Goal: Task Accomplishment & Management: Complete application form

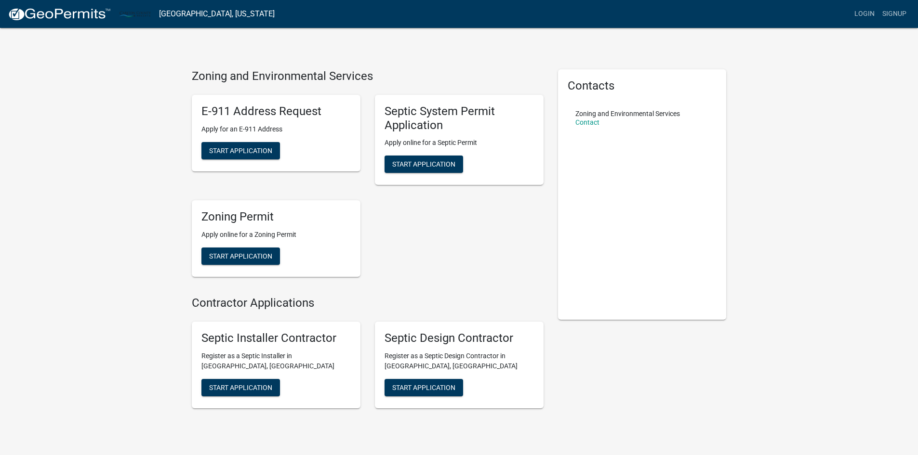
click at [429, 155] on div "Septic System Permit Application Apply online for a Septic Permit Start Applica…" at bounding box center [459, 140] width 169 height 91
click at [427, 164] on span "Start Application" at bounding box center [423, 164] width 63 height 8
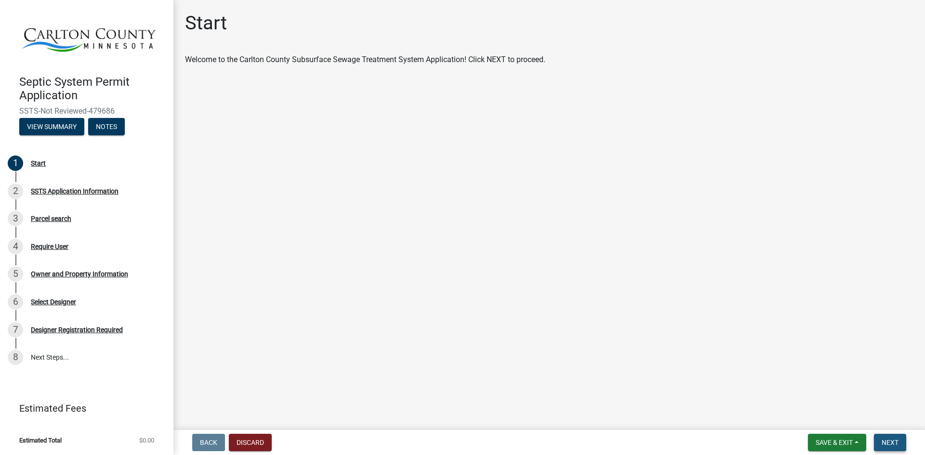
click at [894, 444] on span "Next" at bounding box center [890, 443] width 17 height 8
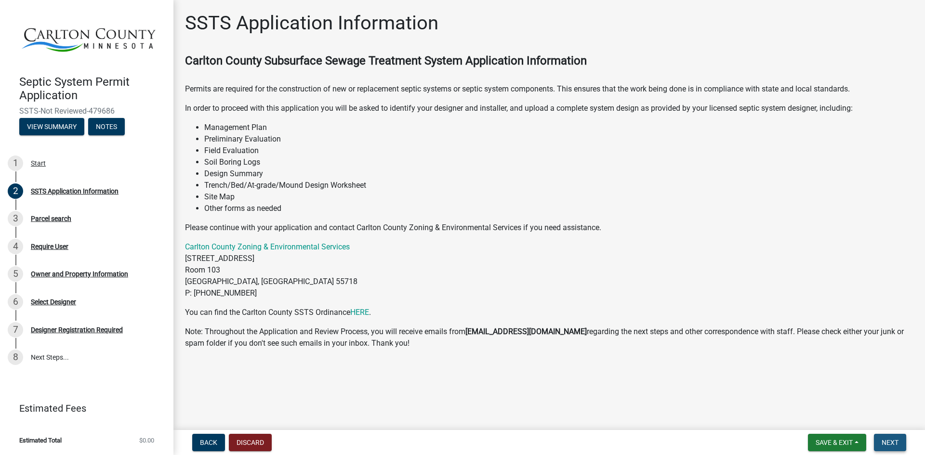
click at [894, 444] on span "Next" at bounding box center [890, 443] width 17 height 8
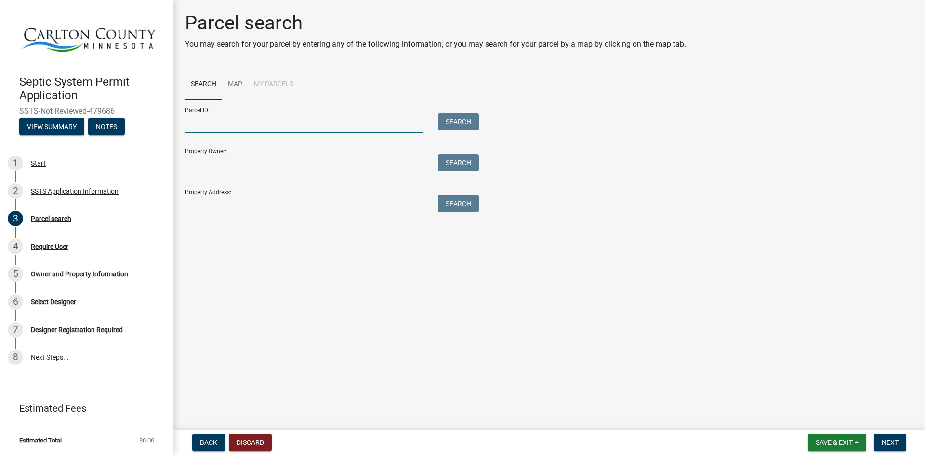
click at [390, 120] on input "Parcel ID:" at bounding box center [304, 123] width 238 height 20
type input "66-016-2930"
click at [463, 127] on button "Search" at bounding box center [458, 121] width 41 height 17
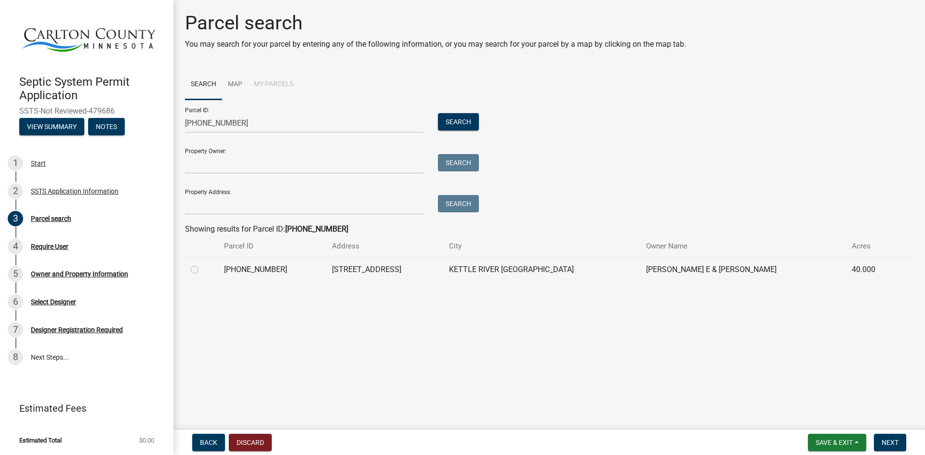
click at [202, 264] on label at bounding box center [202, 264] width 0 height 0
click at [202, 268] on input "radio" at bounding box center [205, 267] width 6 height 6
radio input "true"
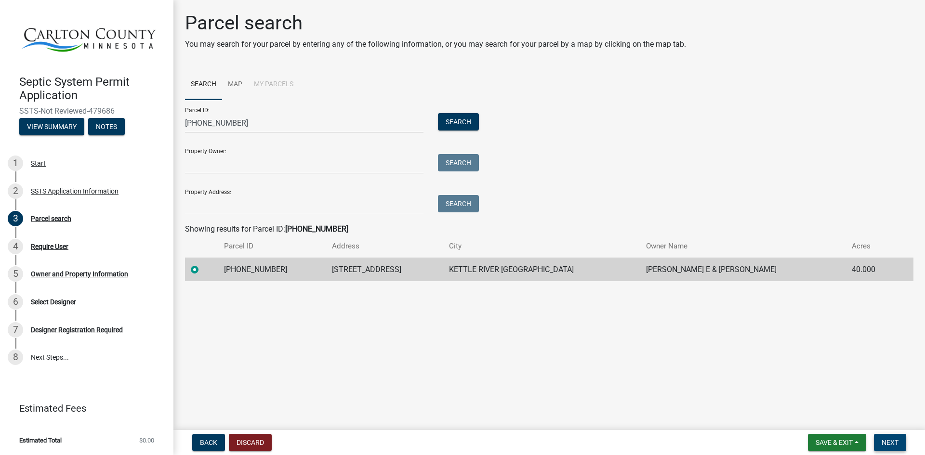
click at [881, 442] on button "Next" at bounding box center [890, 442] width 32 height 17
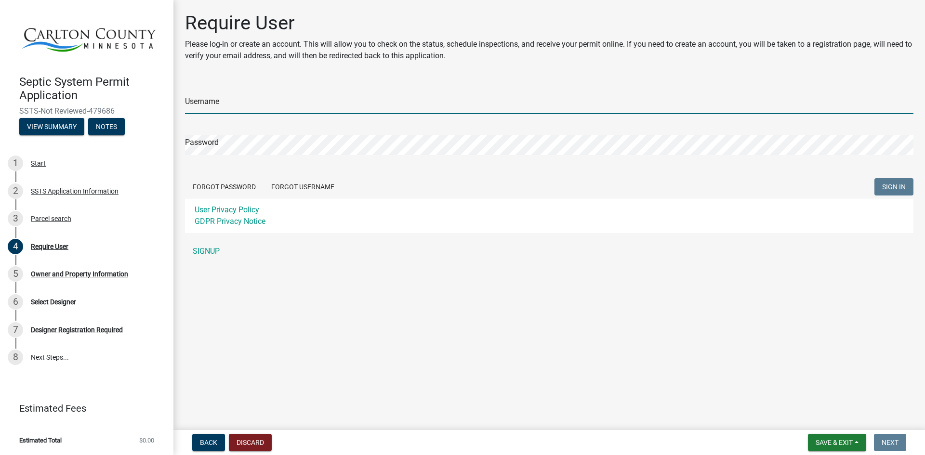
type input "[PERSON_NAME]"
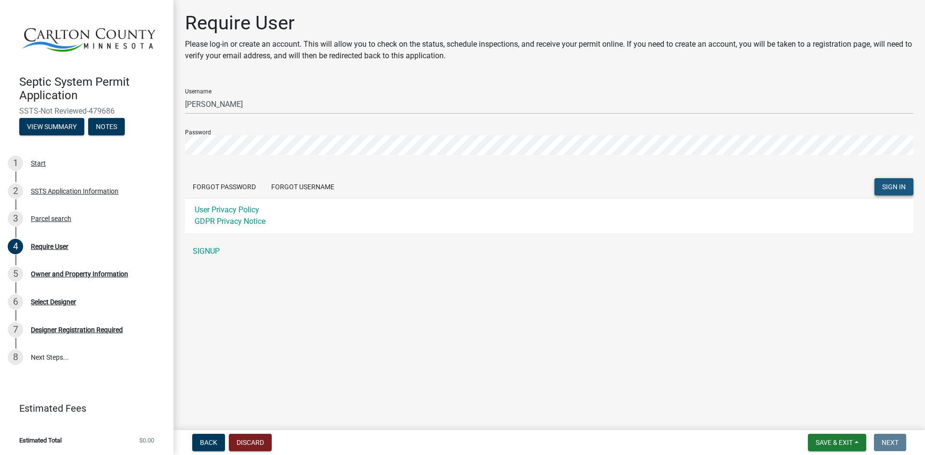
click at [887, 191] on span "SIGN IN" at bounding box center [894, 187] width 24 height 8
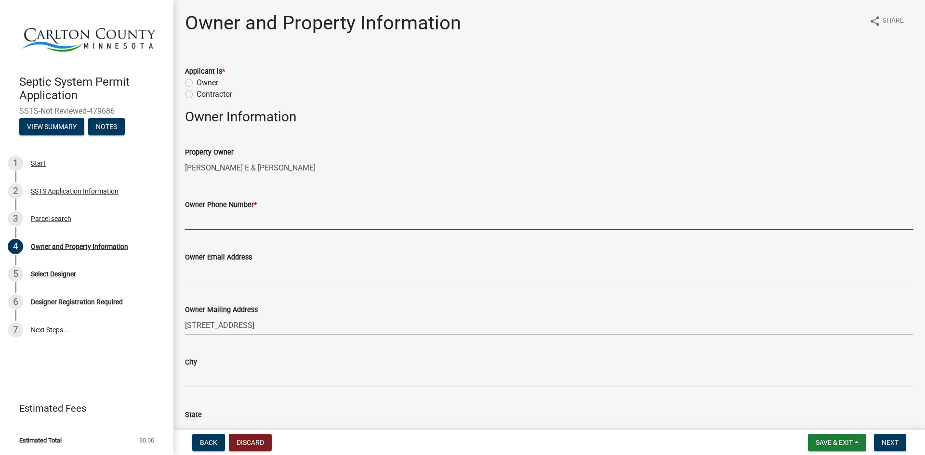
click at [247, 224] on input "Owner Phone Number *" at bounding box center [549, 221] width 728 height 20
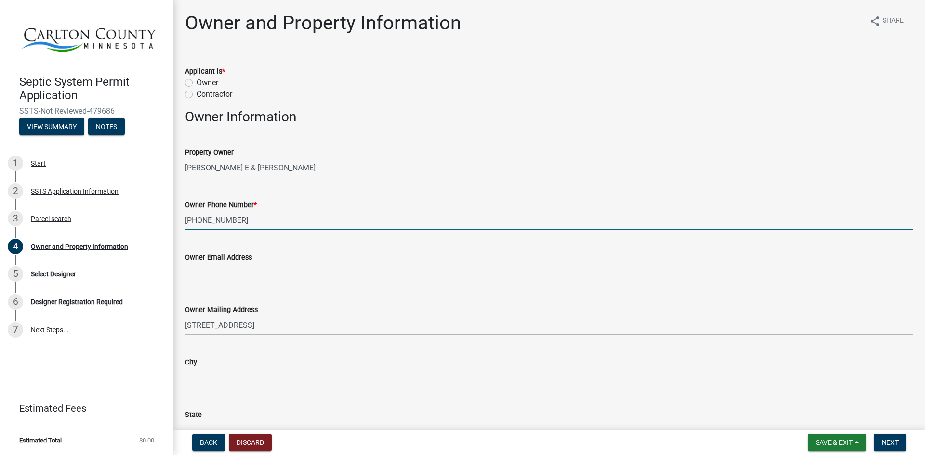
type input "218-565-2548"
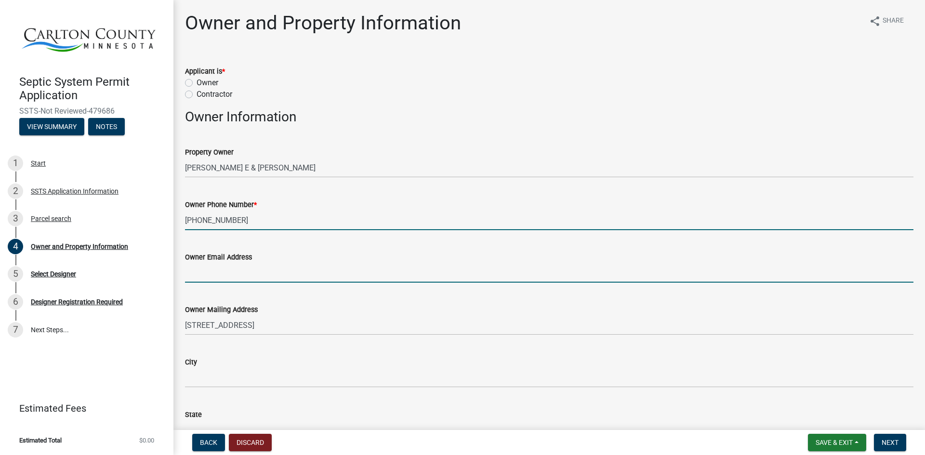
click at [253, 263] on input "Owner Email Address" at bounding box center [549, 273] width 728 height 20
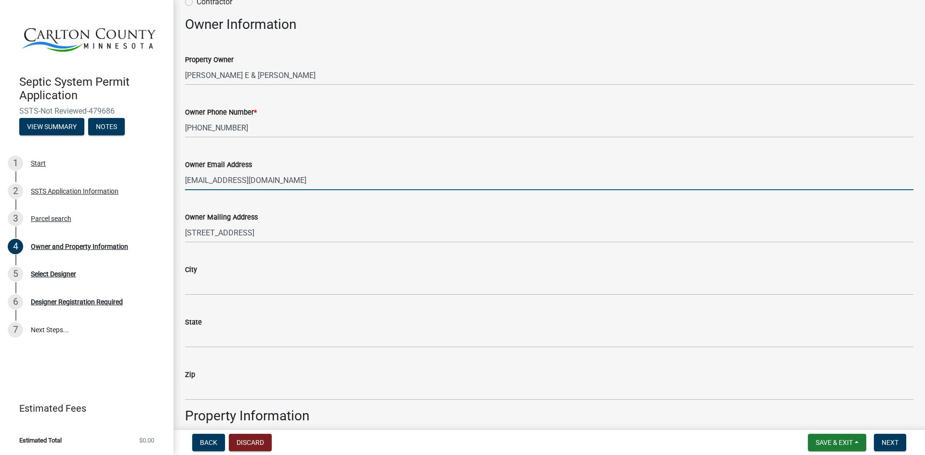
scroll to position [96, 0]
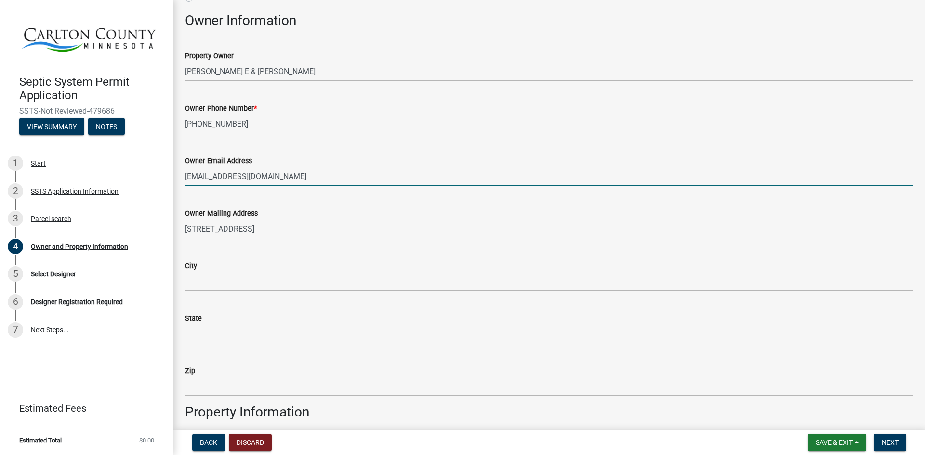
type input "dylsnhot11@hotmail.com"
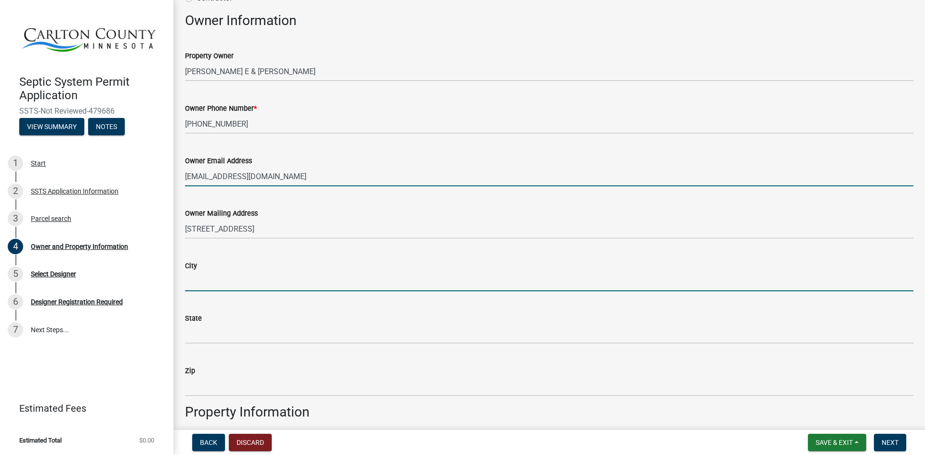
click at [243, 286] on input "City" at bounding box center [549, 282] width 728 height 20
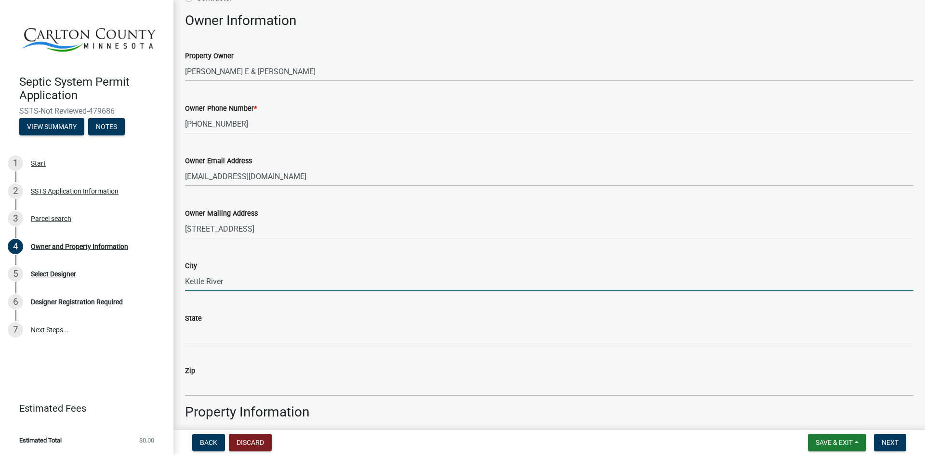
type input "Kettle River"
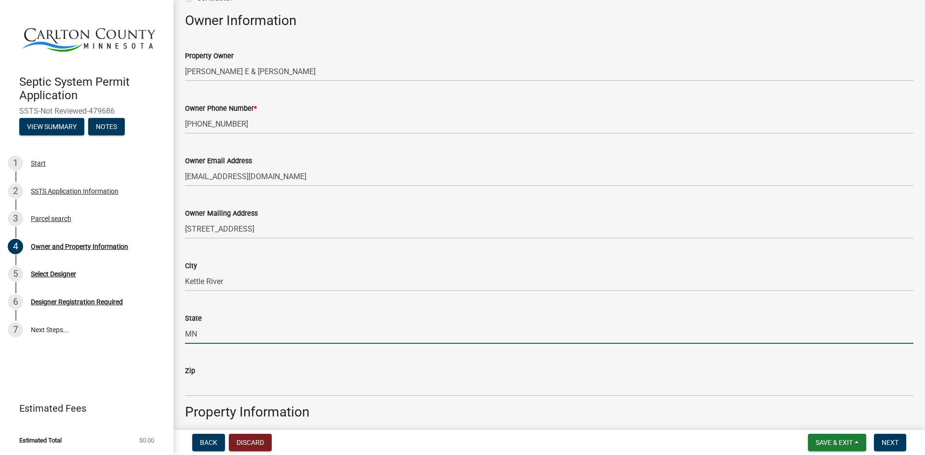
type input "MN"
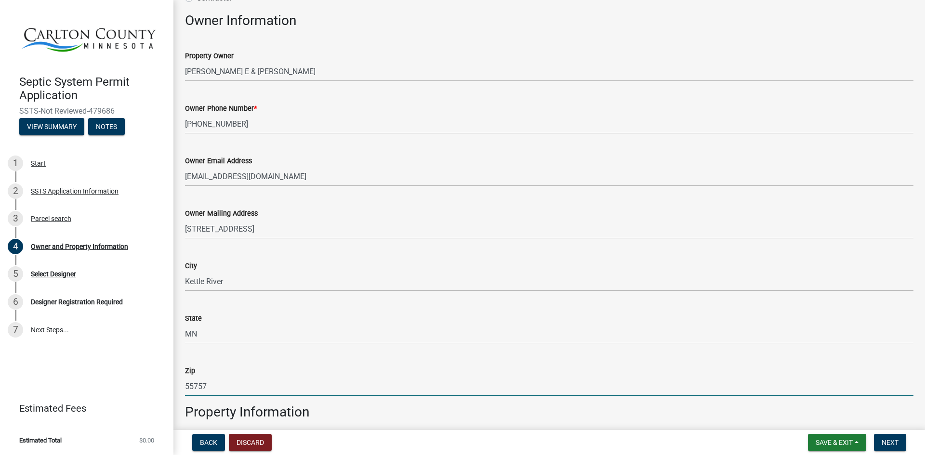
type input "55757"
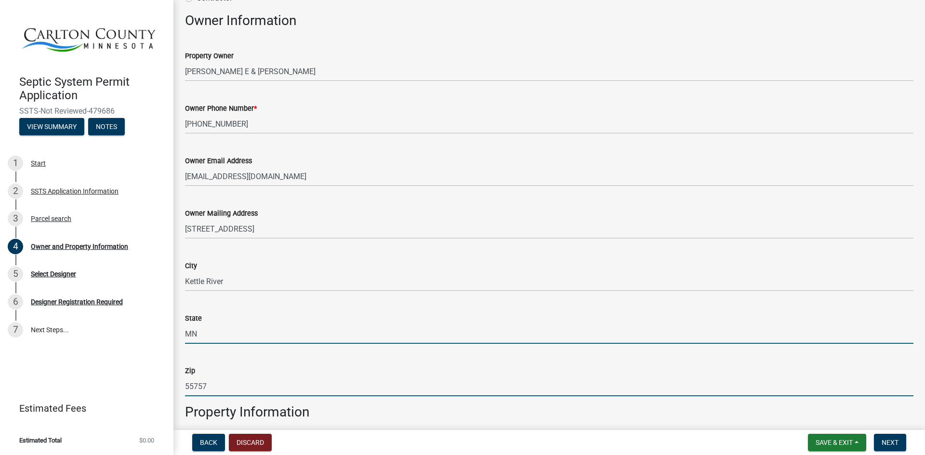
click at [265, 339] on input "MN" at bounding box center [549, 334] width 728 height 20
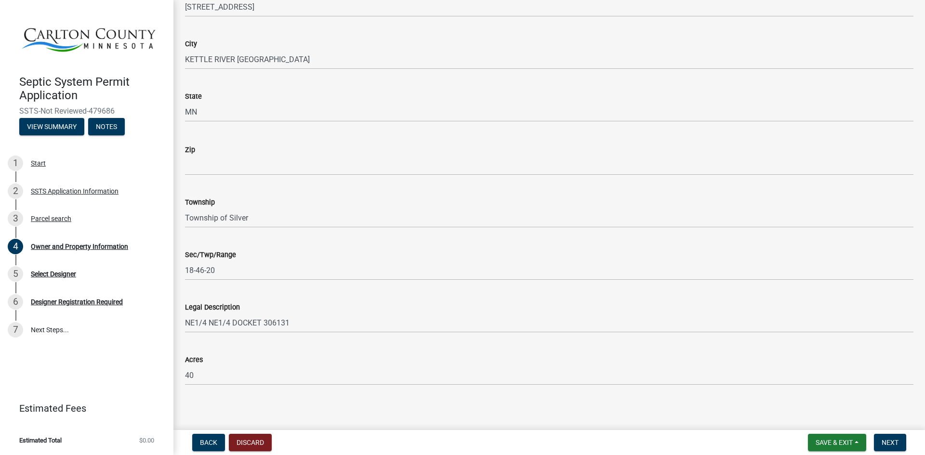
scroll to position [609, 0]
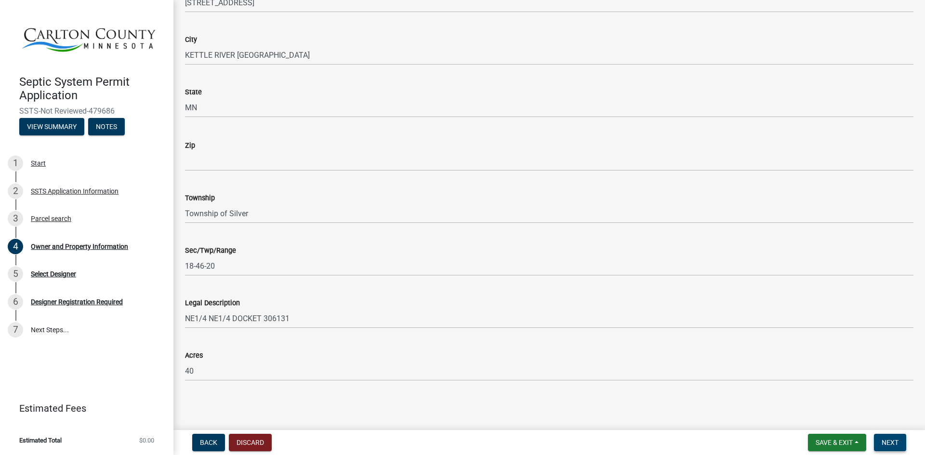
click at [889, 443] on span "Next" at bounding box center [890, 443] width 17 height 8
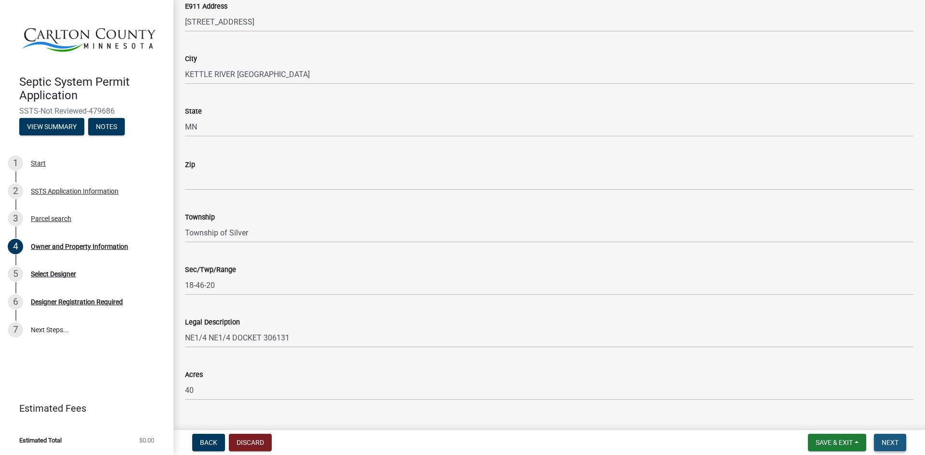
scroll to position [628, 0]
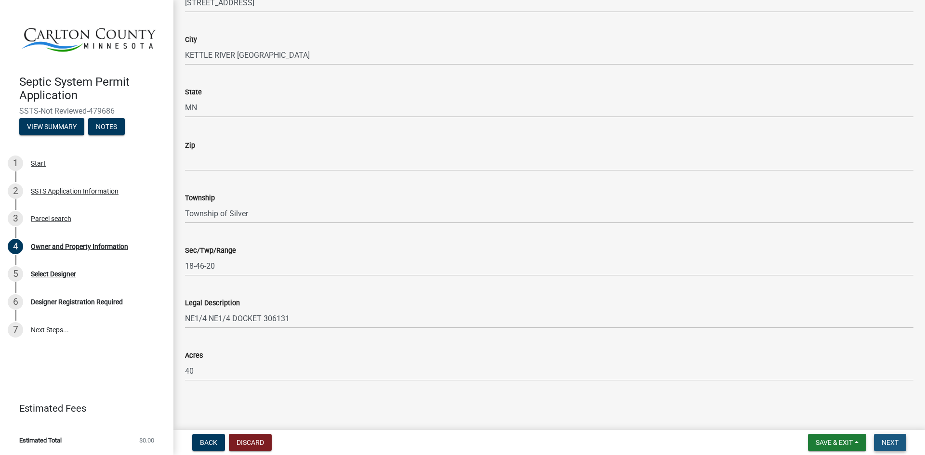
click at [885, 442] on span "Next" at bounding box center [890, 443] width 17 height 8
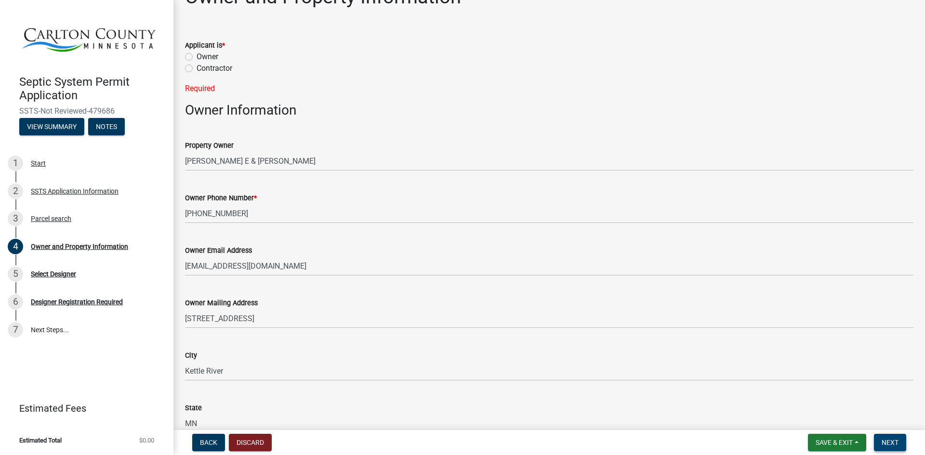
scroll to position [0, 0]
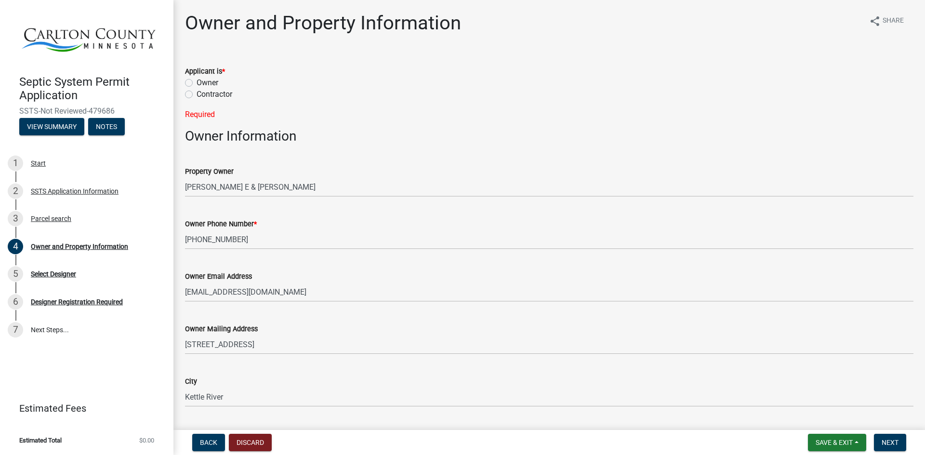
click at [197, 85] on label "Owner" at bounding box center [208, 83] width 22 height 12
click at [197, 83] on input "Owner" at bounding box center [200, 80] width 6 height 6
radio input "true"
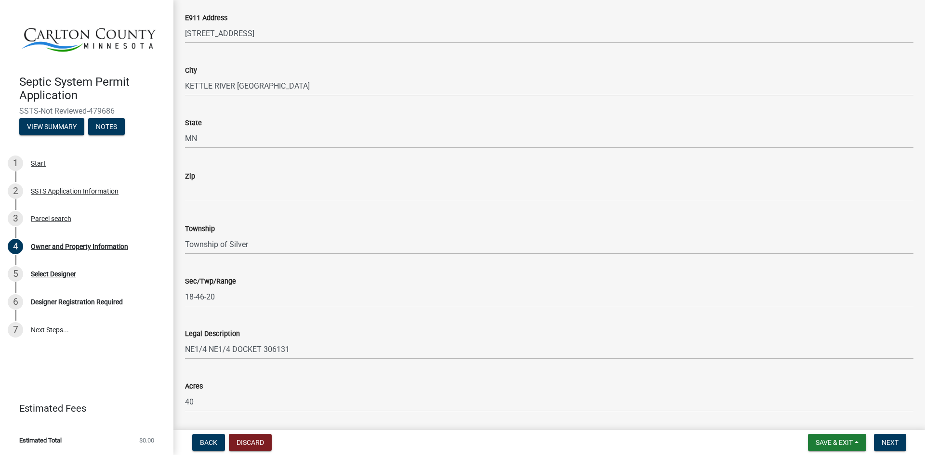
scroll to position [609, 0]
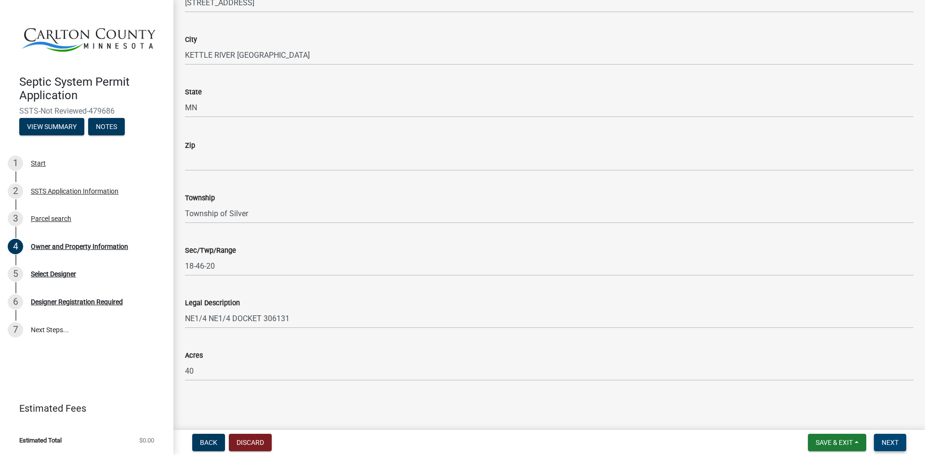
click at [889, 442] on span "Next" at bounding box center [890, 443] width 17 height 8
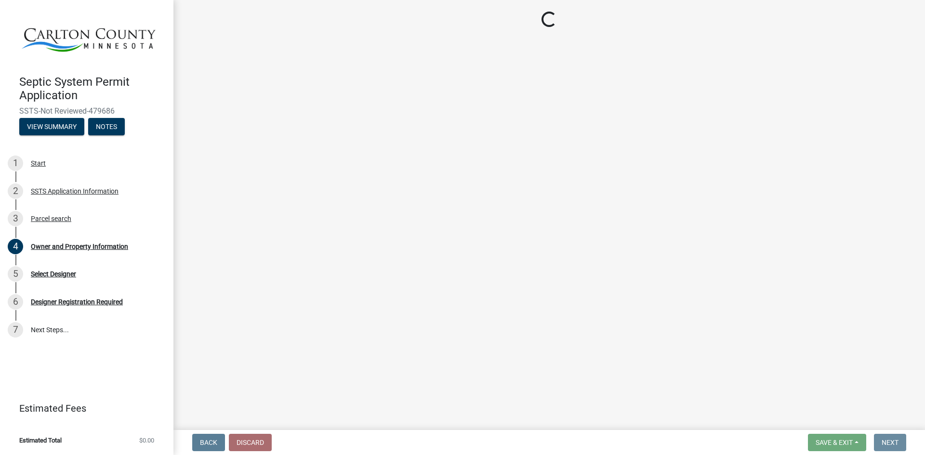
scroll to position [0, 0]
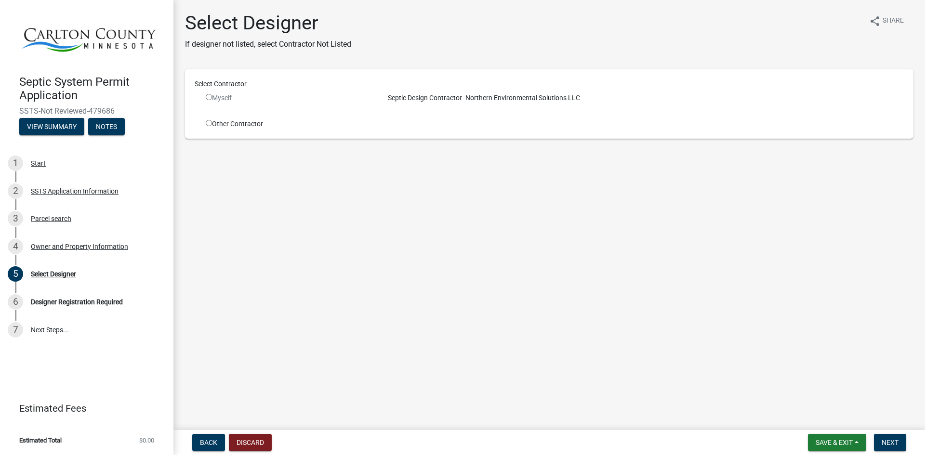
click at [207, 123] on input "radio" at bounding box center [209, 123] width 6 height 6
radio input "true"
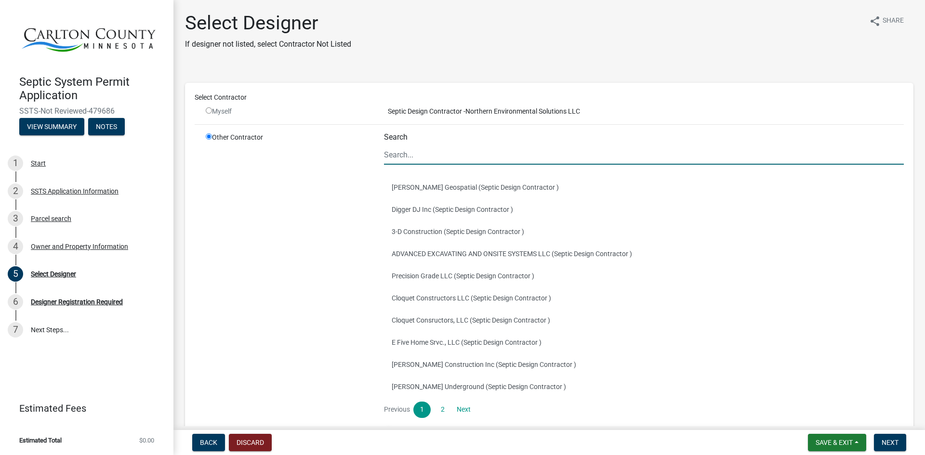
click at [426, 156] on input "Search" at bounding box center [644, 155] width 520 height 20
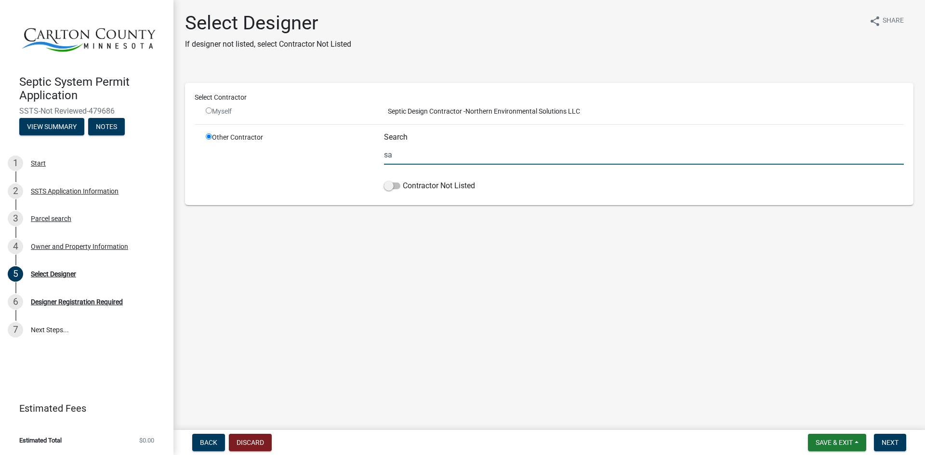
type input "s"
type input "S"
click at [391, 186] on span at bounding box center [392, 186] width 16 height 7
click at [403, 180] on input "Contractor Not Listed" at bounding box center [403, 180] width 0 height 0
click at [404, 158] on input "Dal" at bounding box center [644, 155] width 520 height 20
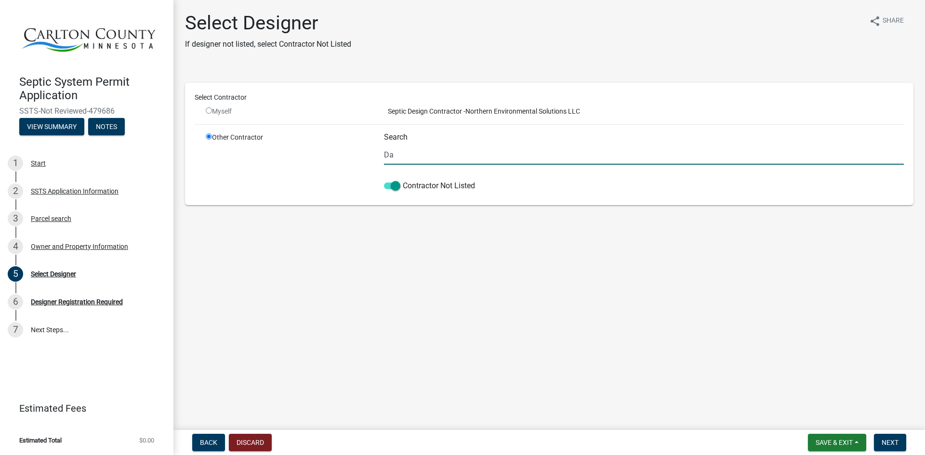
type input "D"
type input "Sandberg Construction"
click at [888, 438] on button "Next" at bounding box center [890, 442] width 32 height 17
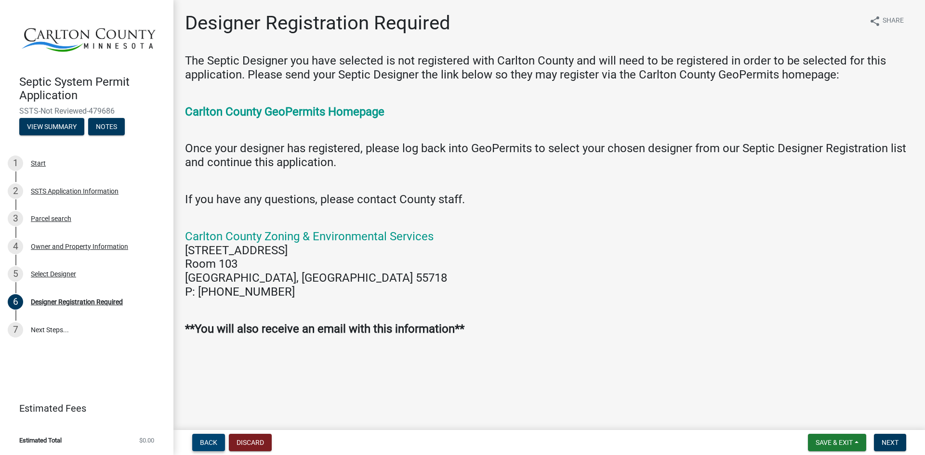
click at [214, 442] on span "Back" at bounding box center [208, 443] width 17 height 8
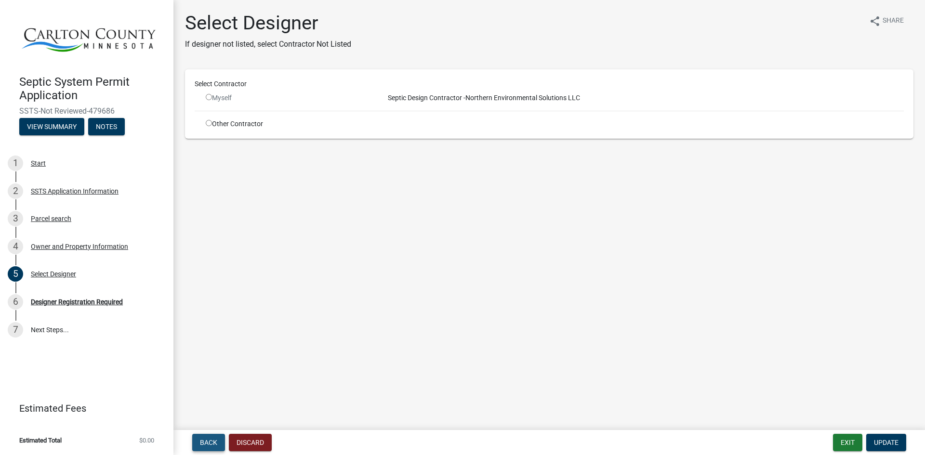
click at [214, 442] on span "Back" at bounding box center [208, 443] width 17 height 8
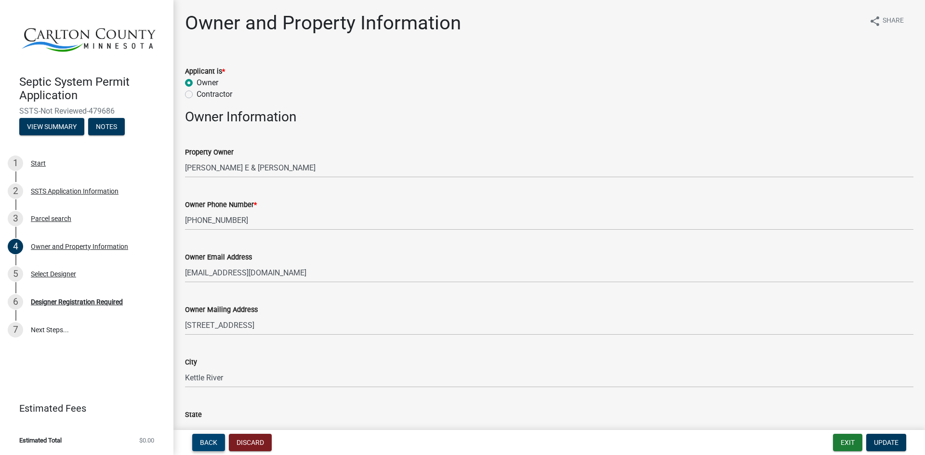
click at [214, 442] on span "Back" at bounding box center [208, 443] width 17 height 8
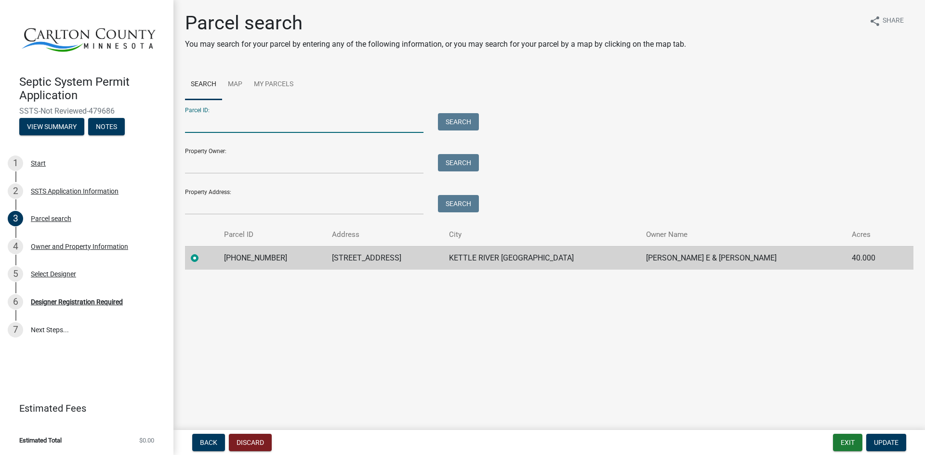
click at [201, 121] on input "Parcel ID:" at bounding box center [304, 123] width 238 height 20
type input "66-016-2930"
click at [462, 120] on button "Search" at bounding box center [458, 121] width 41 height 17
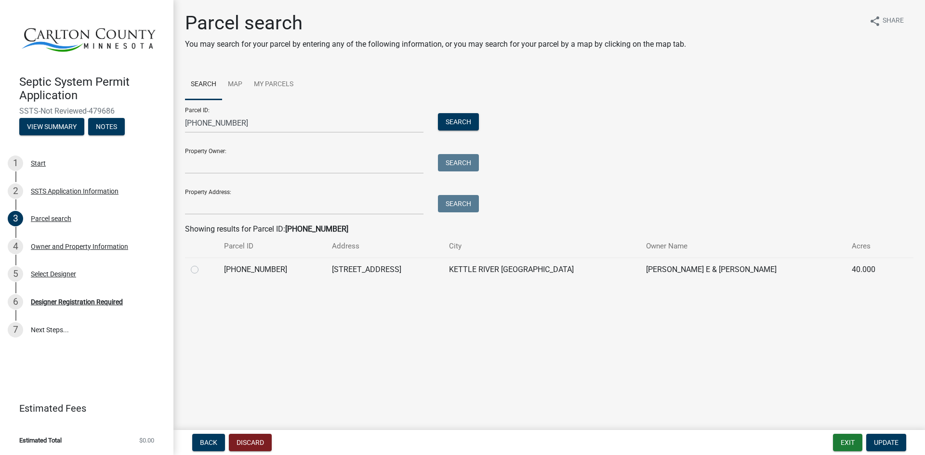
click at [202, 264] on label at bounding box center [202, 264] width 0 height 0
click at [202, 268] on input "radio" at bounding box center [205, 267] width 6 height 6
radio input "true"
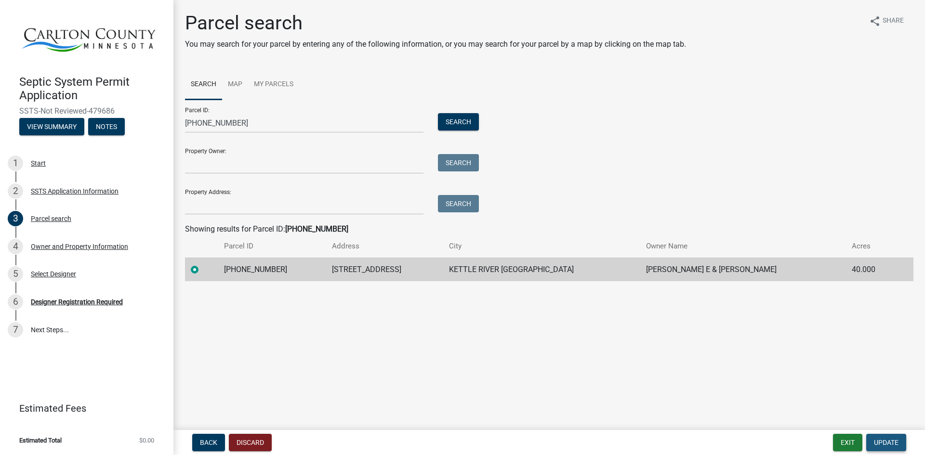
click at [895, 442] on span "Update" at bounding box center [886, 443] width 25 height 8
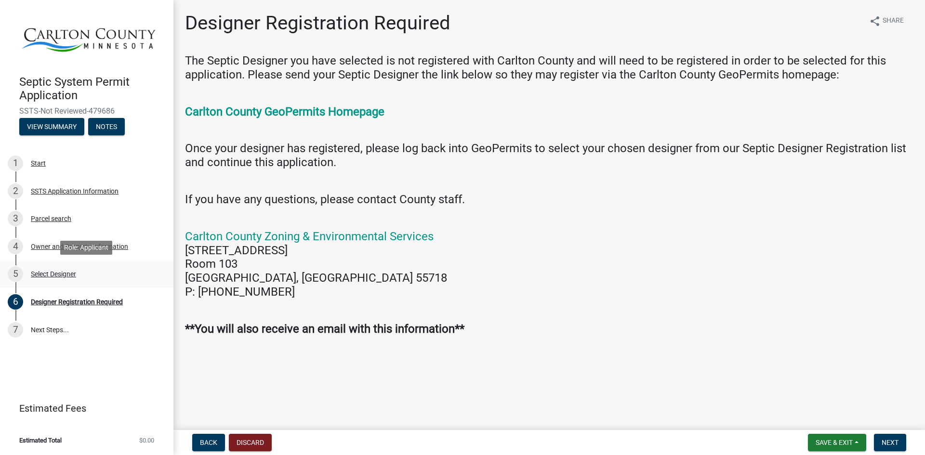
click at [39, 277] on div "Select Designer" at bounding box center [53, 274] width 45 height 7
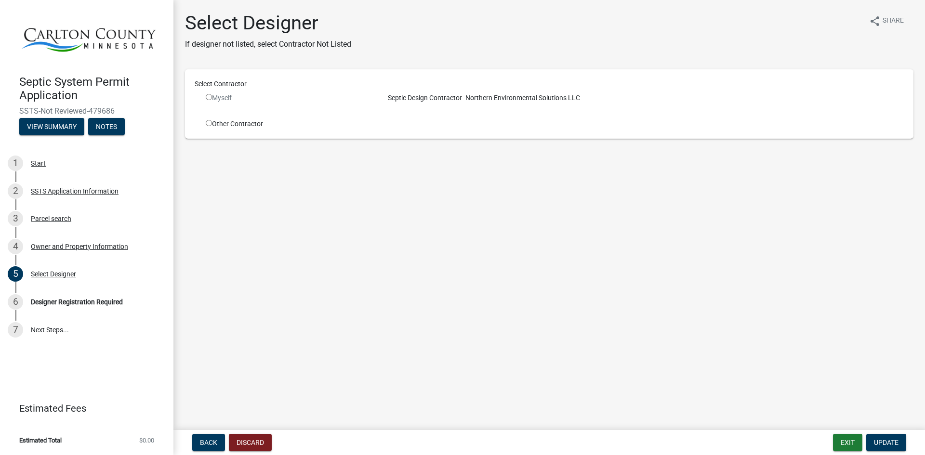
click at [207, 99] on input "radio" at bounding box center [209, 97] width 6 height 6
click at [209, 96] on input "radio" at bounding box center [209, 97] width 6 height 6
click at [210, 96] on input "radio" at bounding box center [209, 97] width 6 height 6
click at [210, 101] on div "Myself" at bounding box center [288, 98] width 164 height 10
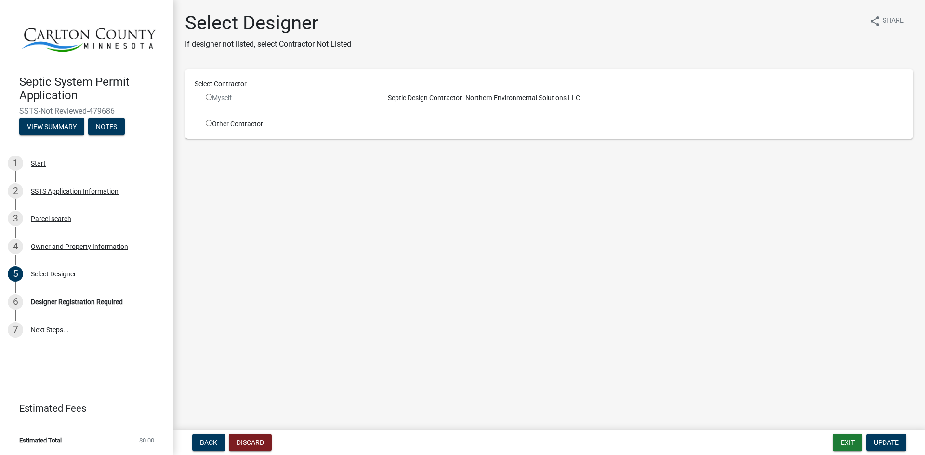
click at [210, 97] on input "radio" at bounding box center [209, 97] width 6 height 6
radio input "false"
click at [42, 163] on div "Start" at bounding box center [38, 163] width 15 height 7
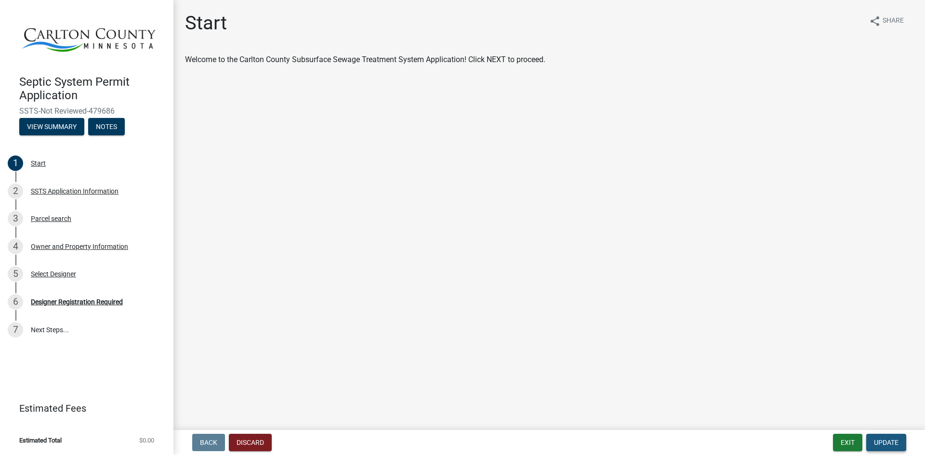
click at [893, 443] on span "Update" at bounding box center [886, 443] width 25 height 8
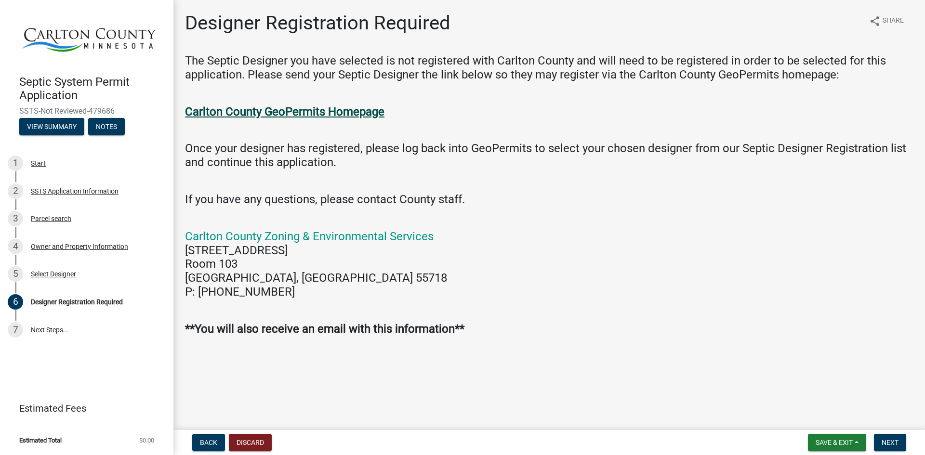
click at [351, 111] on strong "Carlton County GeoPermits Homepage" at bounding box center [284, 111] width 199 height 13
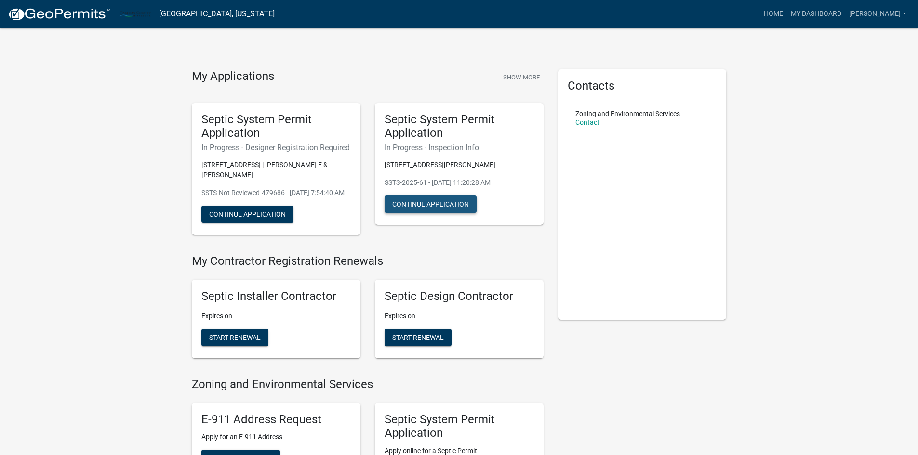
click at [454, 202] on button "Continue Application" at bounding box center [430, 204] width 92 height 17
click at [419, 199] on button "Continue Application" at bounding box center [430, 204] width 92 height 17
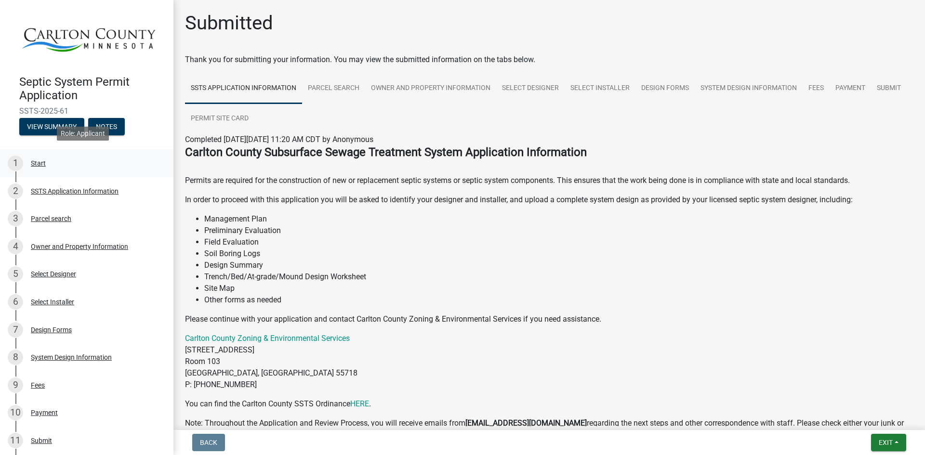
click at [38, 160] on div "Start" at bounding box center [38, 163] width 15 height 7
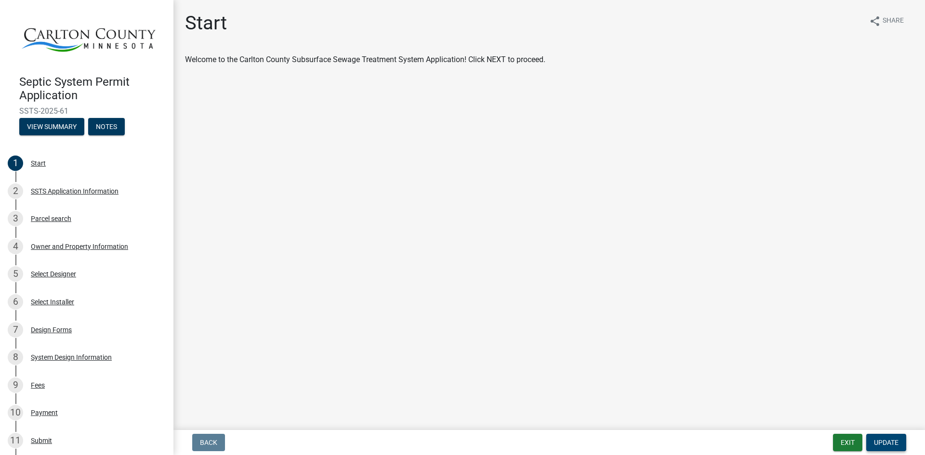
click at [880, 440] on span "Update" at bounding box center [886, 443] width 25 height 8
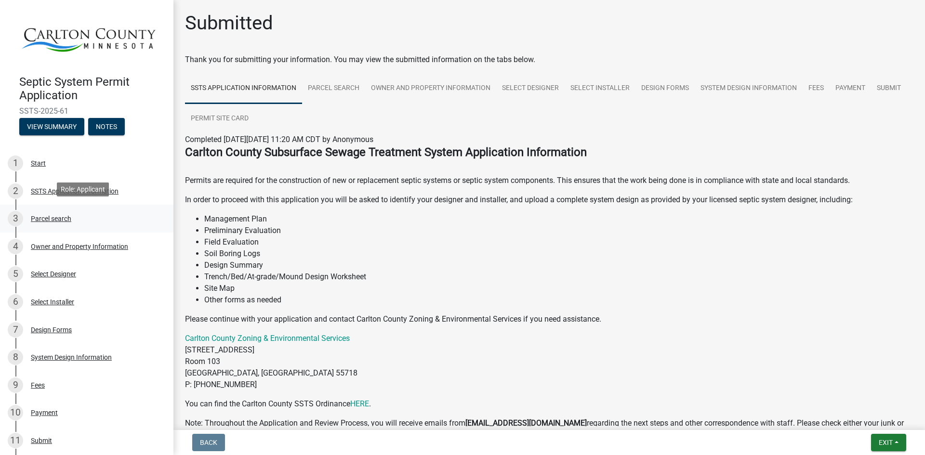
click at [56, 215] on div "Parcel search" at bounding box center [51, 218] width 40 height 7
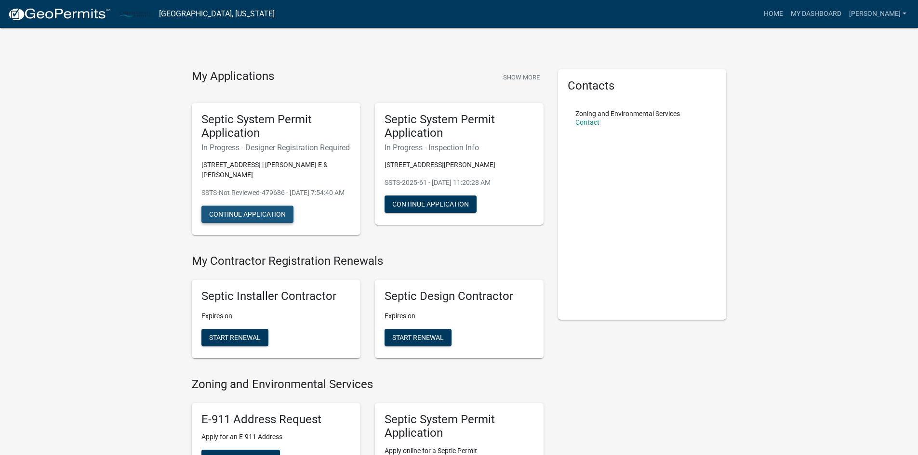
click at [233, 223] on button "Continue Application" at bounding box center [247, 214] width 92 height 17
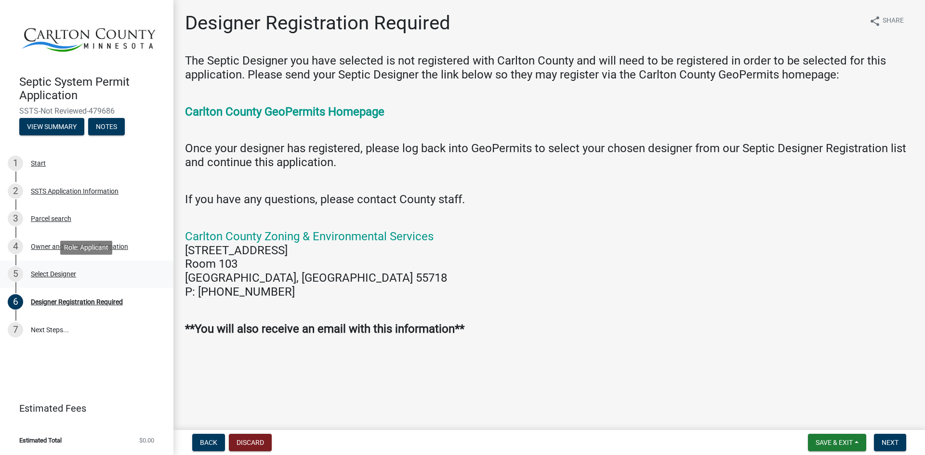
click at [53, 276] on div "Select Designer" at bounding box center [53, 274] width 45 height 7
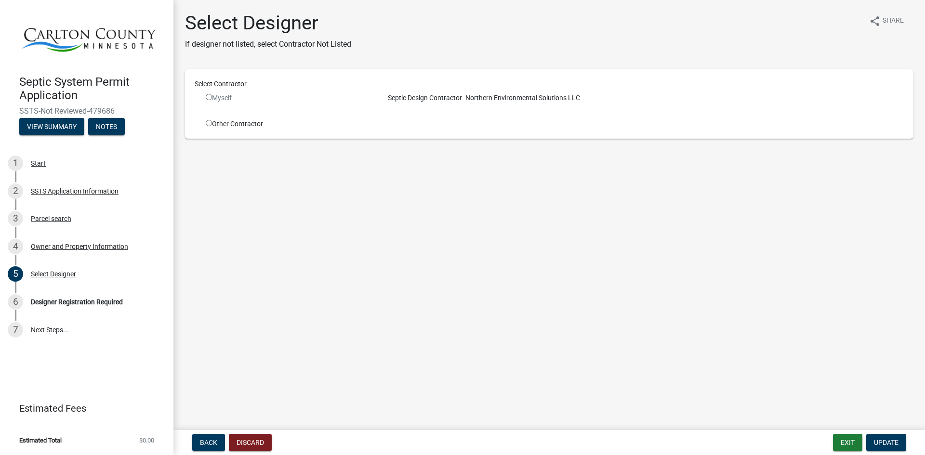
click at [206, 97] on input "radio" at bounding box center [209, 97] width 6 height 6
click at [209, 95] on input "radio" at bounding box center [209, 97] width 6 height 6
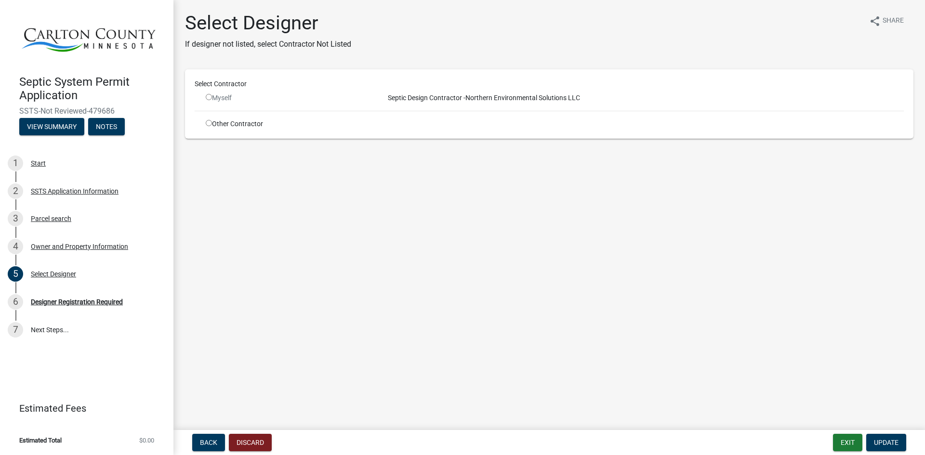
click at [209, 95] on input "radio" at bounding box center [209, 97] width 6 height 6
click at [209, 98] on input "radio" at bounding box center [209, 97] width 6 height 6
radio input "false"
click at [258, 438] on button "Discard" at bounding box center [250, 442] width 43 height 17
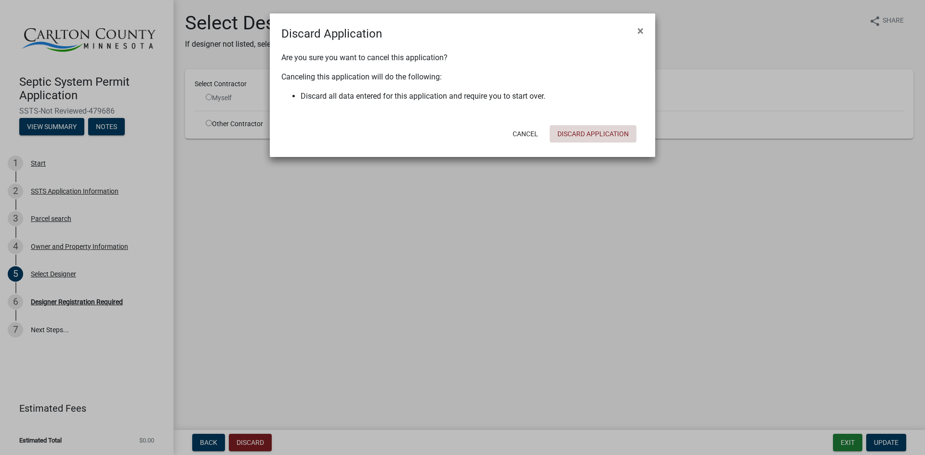
click at [578, 136] on button "Discard Application" at bounding box center [593, 133] width 87 height 17
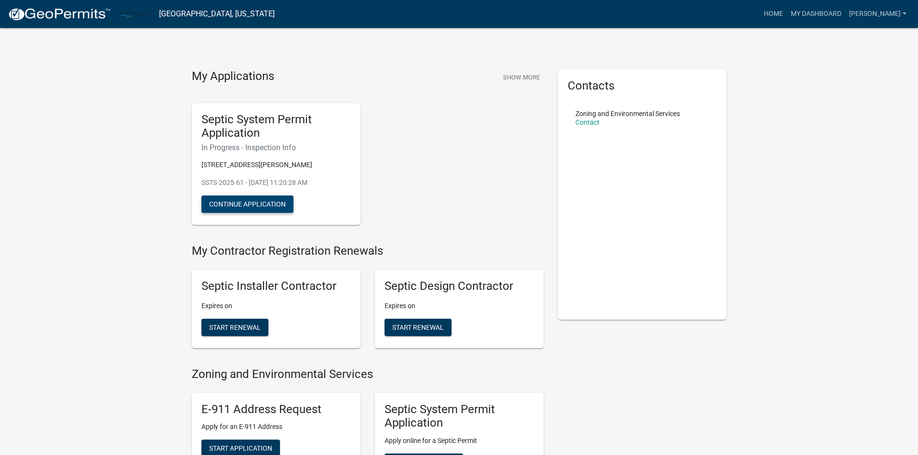
click at [260, 203] on button "Continue Application" at bounding box center [247, 204] width 92 height 17
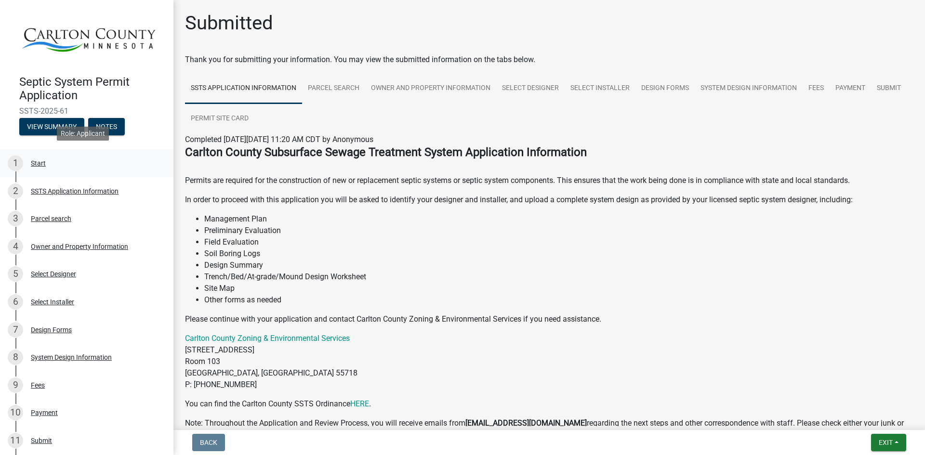
click at [41, 160] on div "Start" at bounding box center [38, 163] width 15 height 7
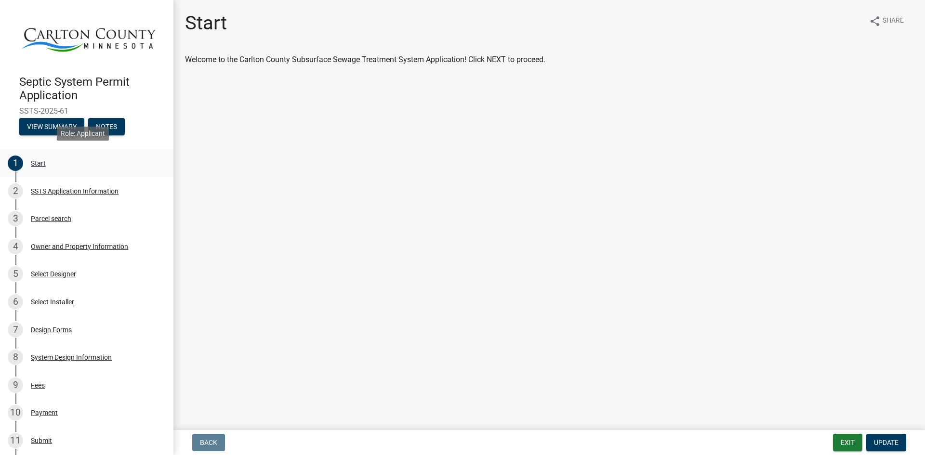
click at [39, 160] on div "Start" at bounding box center [38, 163] width 15 height 7
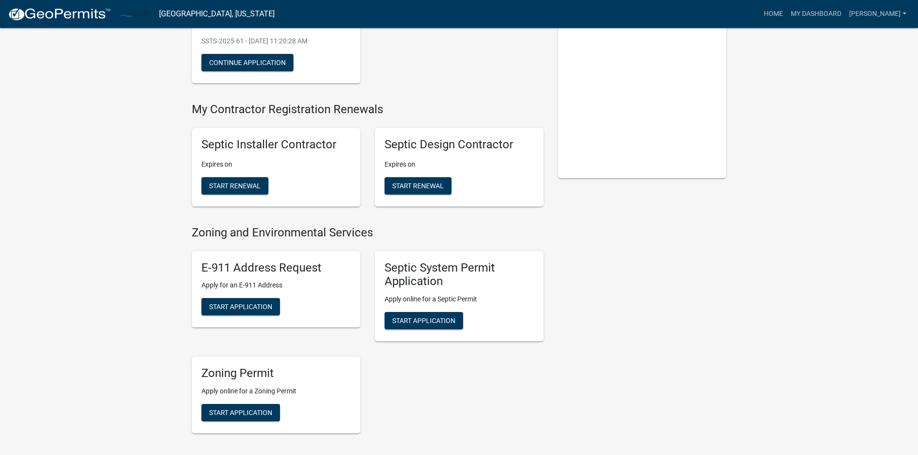
scroll to position [241, 0]
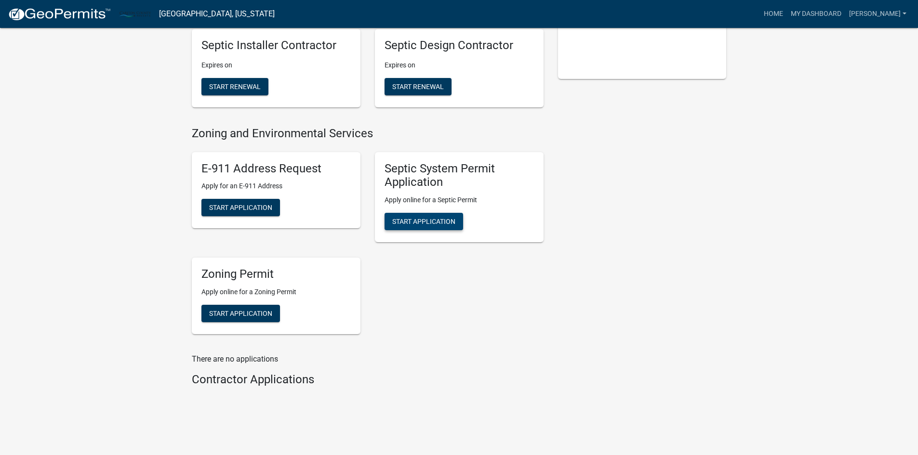
click at [426, 224] on span "Start Application" at bounding box center [423, 222] width 63 height 8
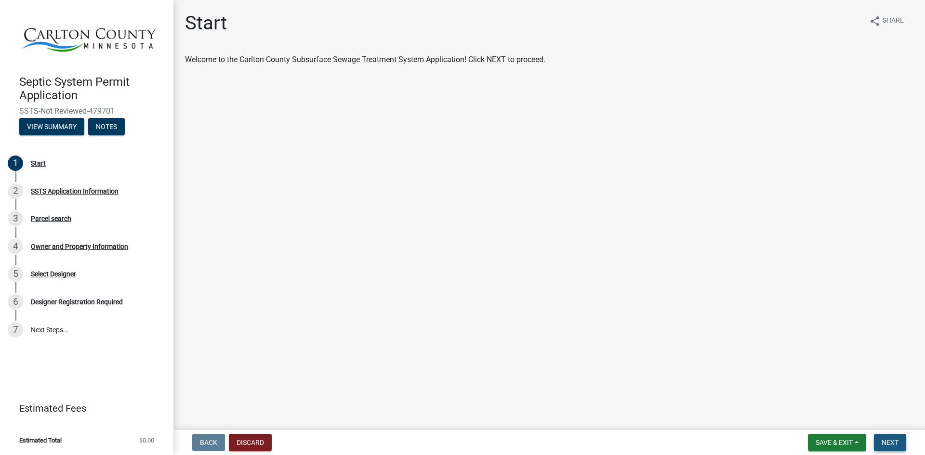
click at [890, 447] on span "Next" at bounding box center [890, 443] width 17 height 8
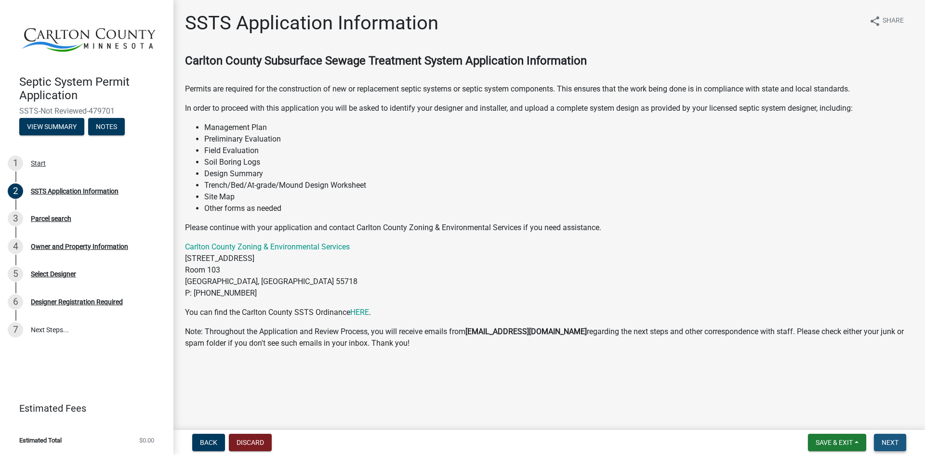
click at [887, 440] on span "Next" at bounding box center [890, 443] width 17 height 8
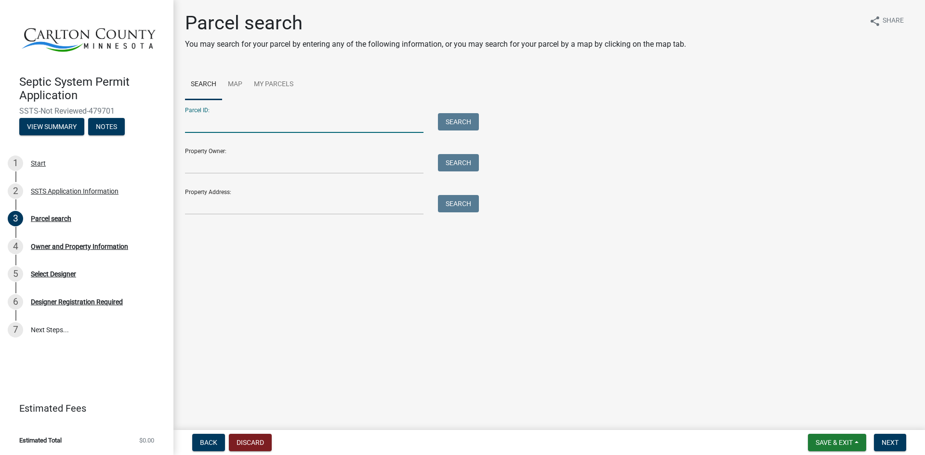
click at [229, 123] on input "Parcel ID:" at bounding box center [304, 123] width 238 height 20
type input "[PHONE_NUMBER]"
click at [449, 126] on button "Search" at bounding box center [458, 121] width 41 height 17
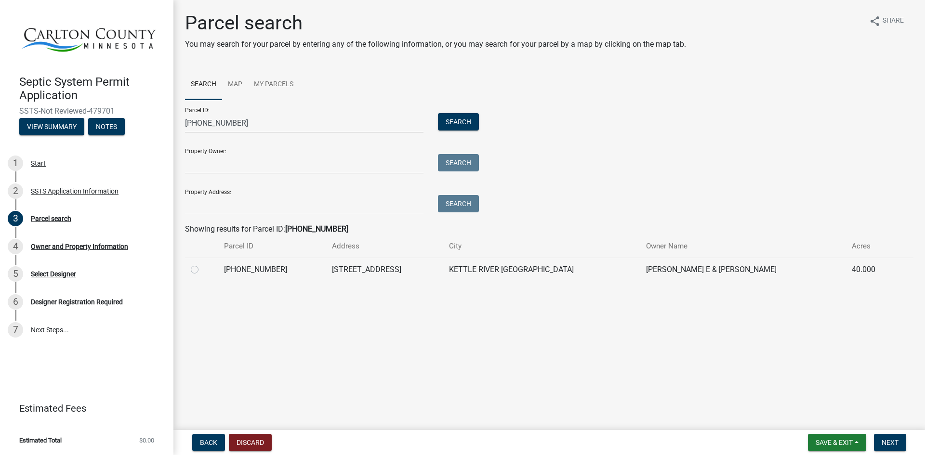
click at [202, 264] on label at bounding box center [202, 264] width 0 height 0
click at [202, 270] on input "radio" at bounding box center [205, 267] width 6 height 6
radio input "true"
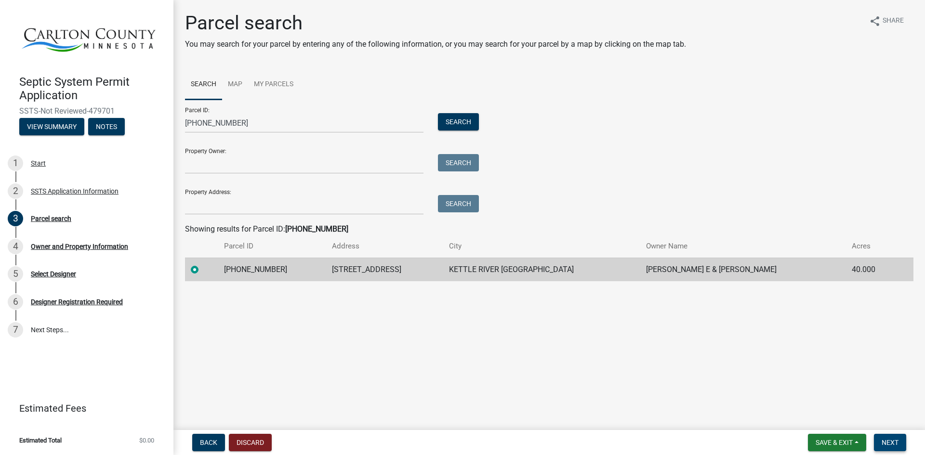
click at [888, 437] on button "Next" at bounding box center [890, 442] width 32 height 17
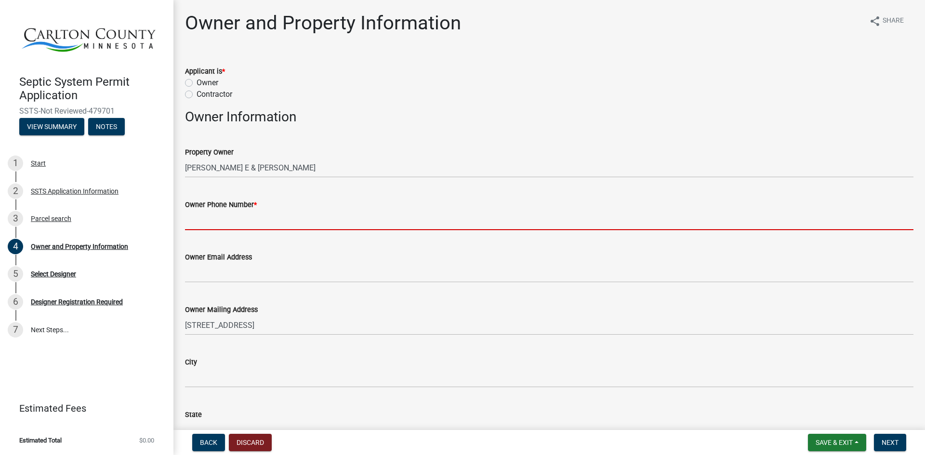
click at [209, 221] on input "Owner Phone Number *" at bounding box center [549, 221] width 728 height 20
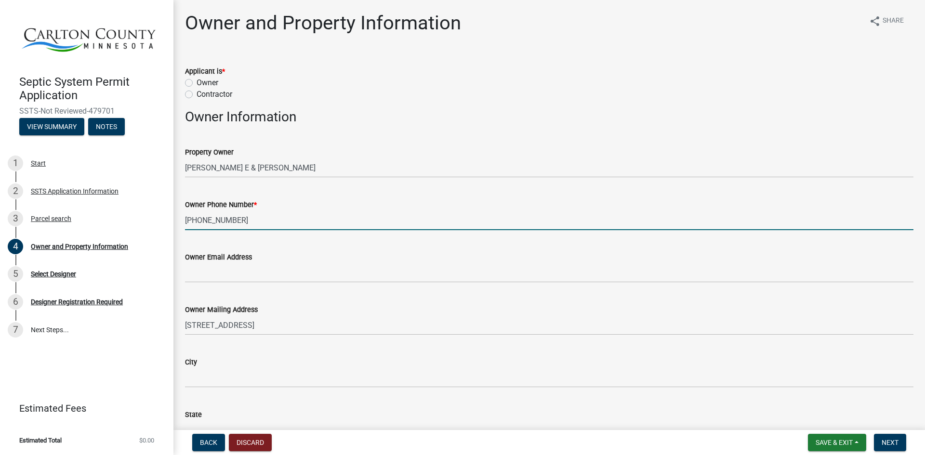
type input "[PHONE_NUMBER]"
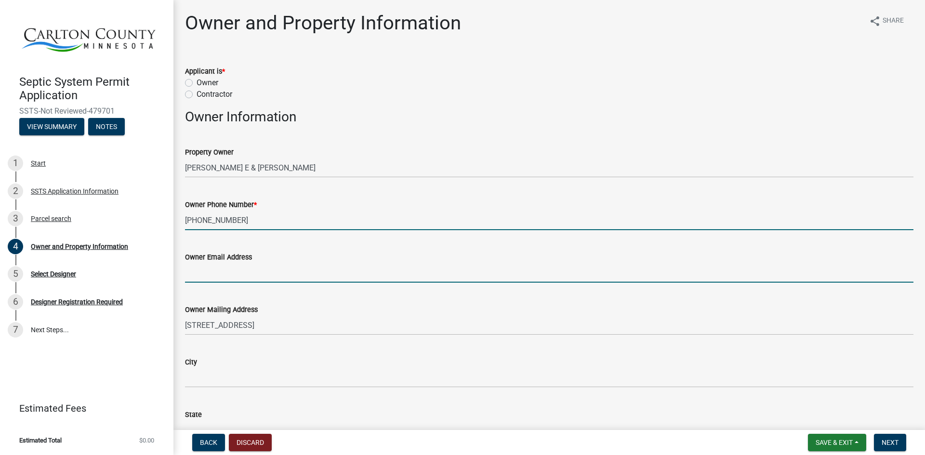
click at [215, 274] on input "Owner Email Address" at bounding box center [549, 273] width 728 height 20
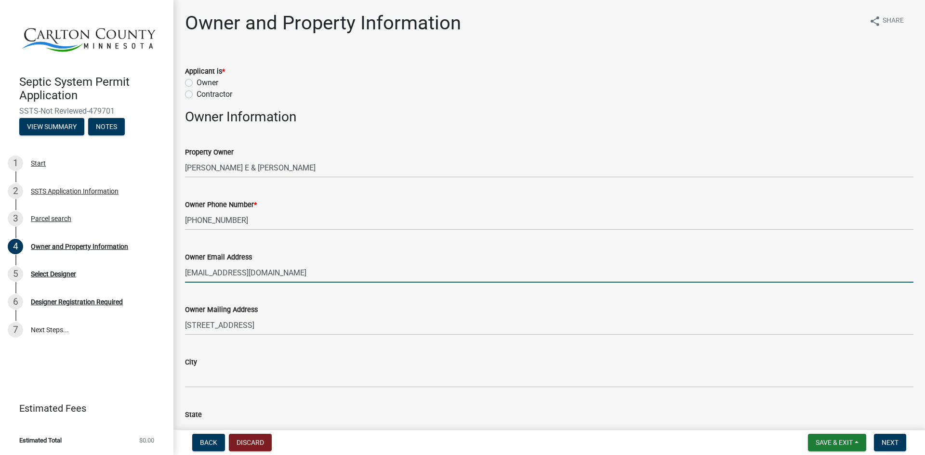
type input "[EMAIL_ADDRESS][DOMAIN_NAME]"
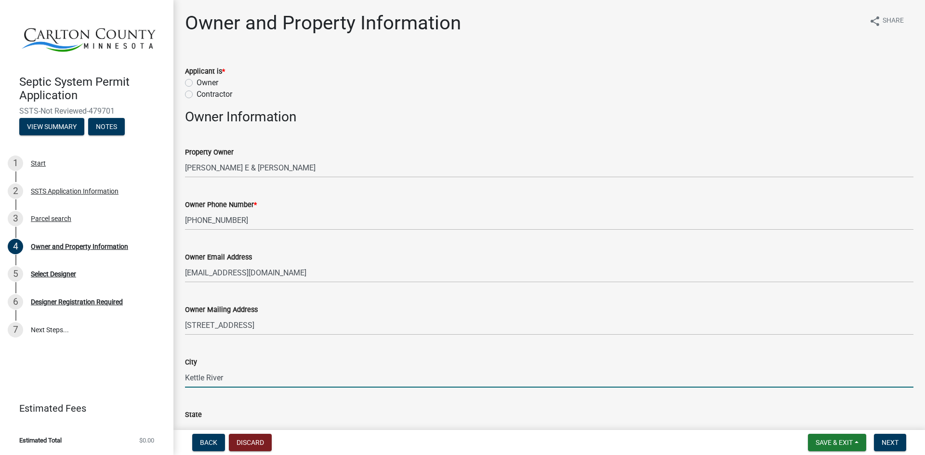
type input "Kettle River"
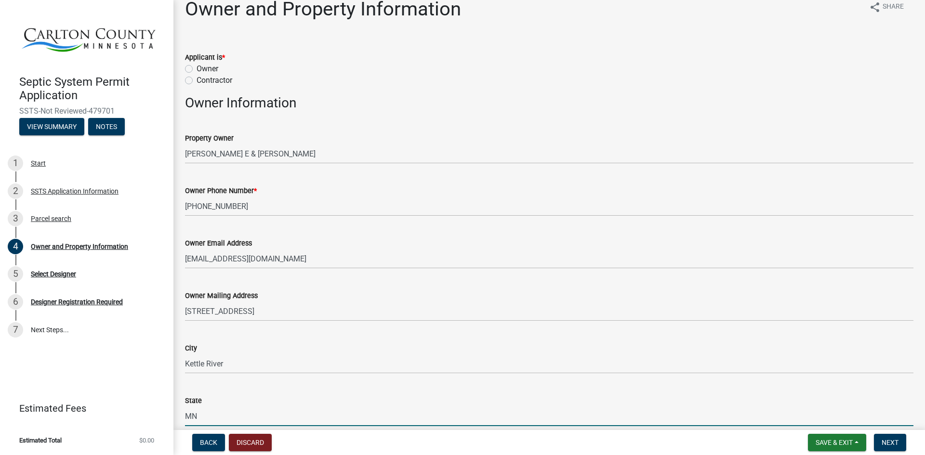
type input "MN"
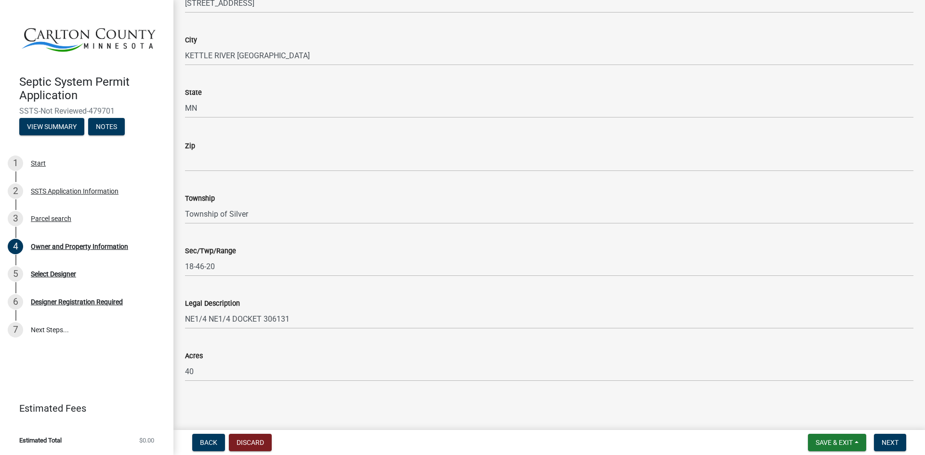
scroll to position [609, 0]
type input "55757"
click at [895, 443] on span "Next" at bounding box center [890, 443] width 17 height 8
click at [885, 440] on span "Next" at bounding box center [890, 443] width 17 height 8
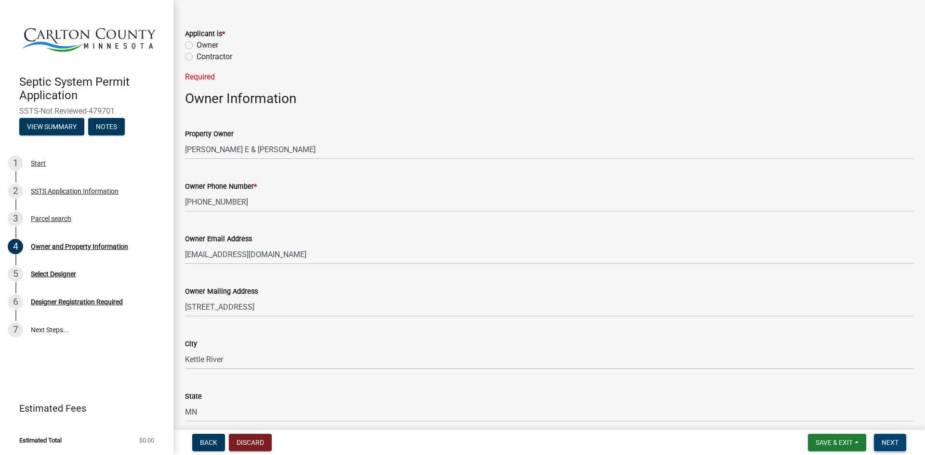
scroll to position [0, 0]
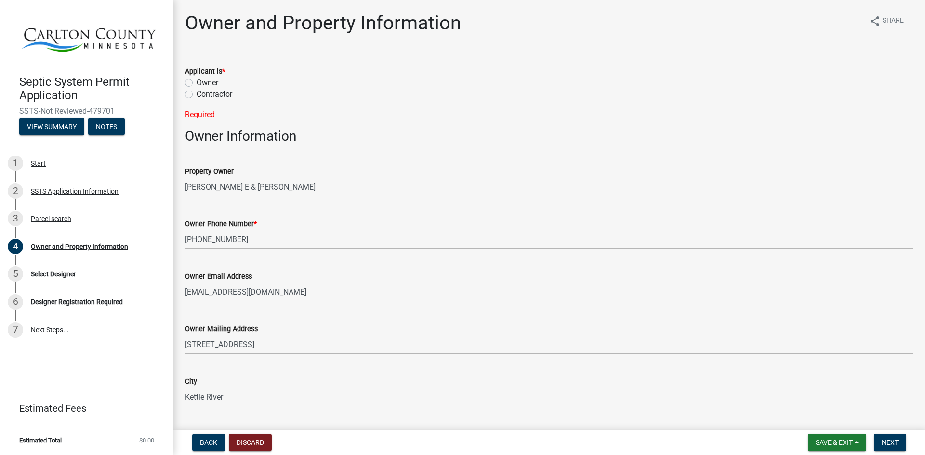
click at [197, 80] on label "Owner" at bounding box center [208, 83] width 22 height 12
click at [197, 80] on input "Owner" at bounding box center [200, 80] width 6 height 6
radio input "true"
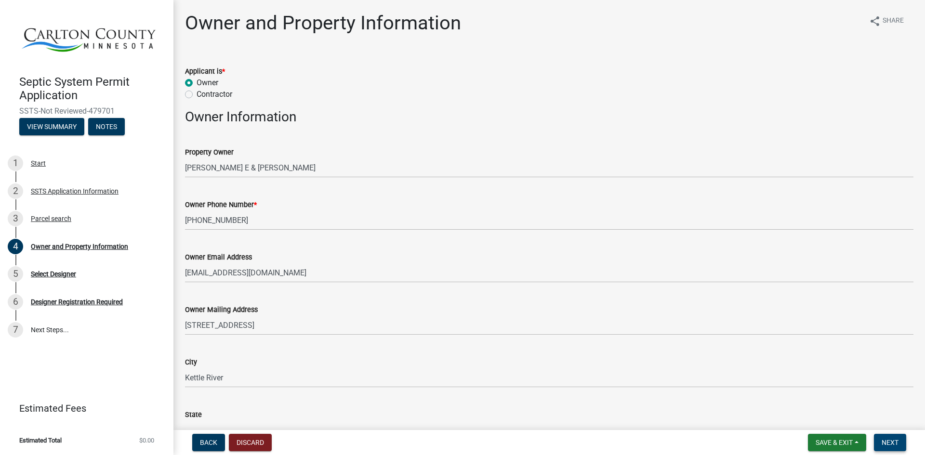
click at [889, 441] on span "Next" at bounding box center [890, 443] width 17 height 8
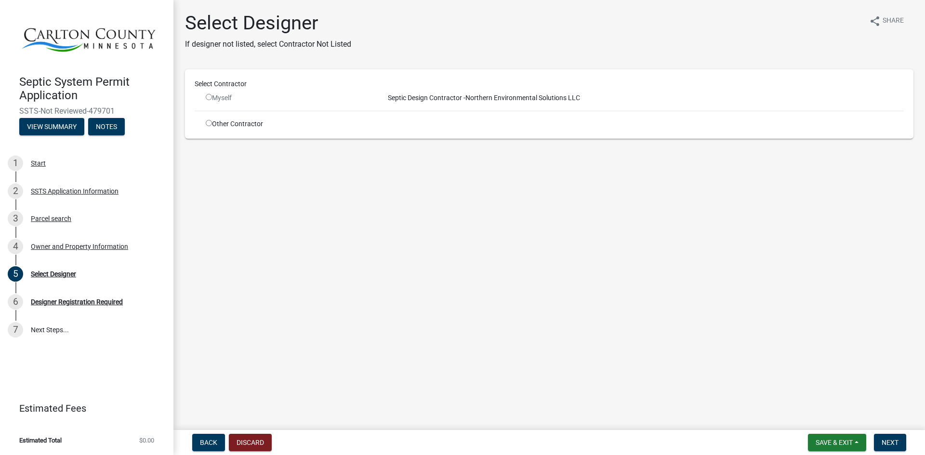
click at [210, 97] on input "radio" at bounding box center [209, 97] width 6 height 6
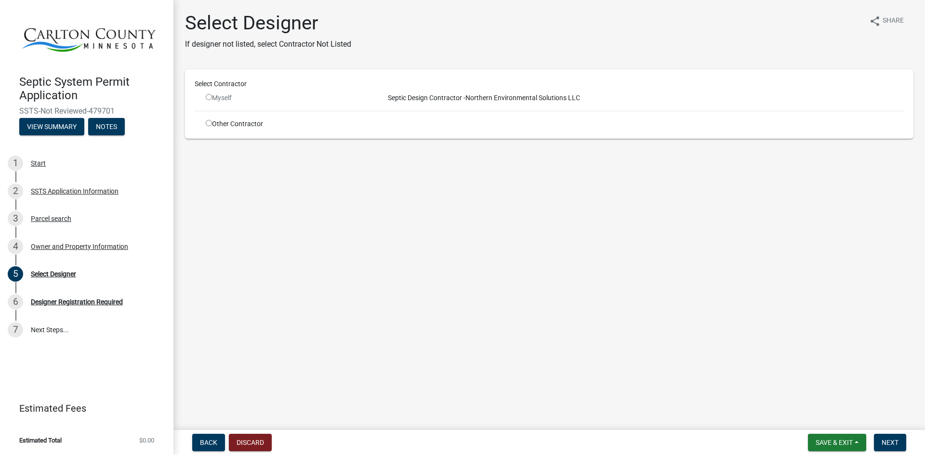
click at [210, 97] on input "radio" at bounding box center [209, 97] width 6 height 6
click at [408, 104] on div "Select Contractor Myself Septic Design Contractor - Northern Environmental Solu…" at bounding box center [549, 104] width 709 height 50
click at [410, 92] on div "Select Contractor" at bounding box center [549, 86] width 724 height 14
click at [212, 97] on div "Myself" at bounding box center [288, 98] width 164 height 10
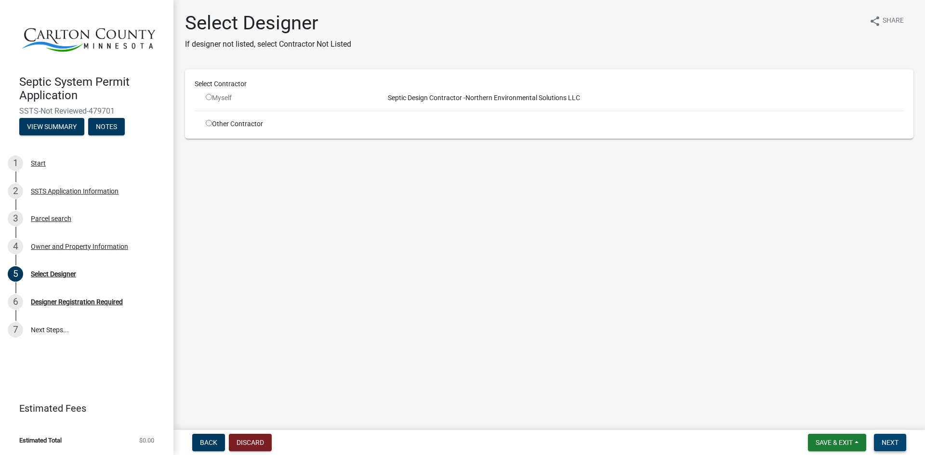
click at [889, 445] on span "Next" at bounding box center [890, 443] width 17 height 8
click at [207, 95] on input "radio" at bounding box center [209, 97] width 6 height 6
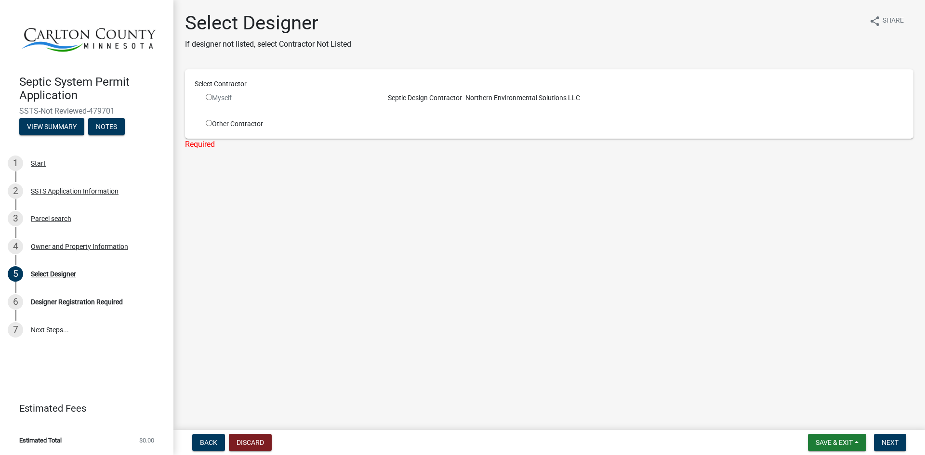
click at [207, 95] on input "radio" at bounding box center [209, 97] width 6 height 6
click at [207, 97] on input "radio" at bounding box center [209, 97] width 6 height 6
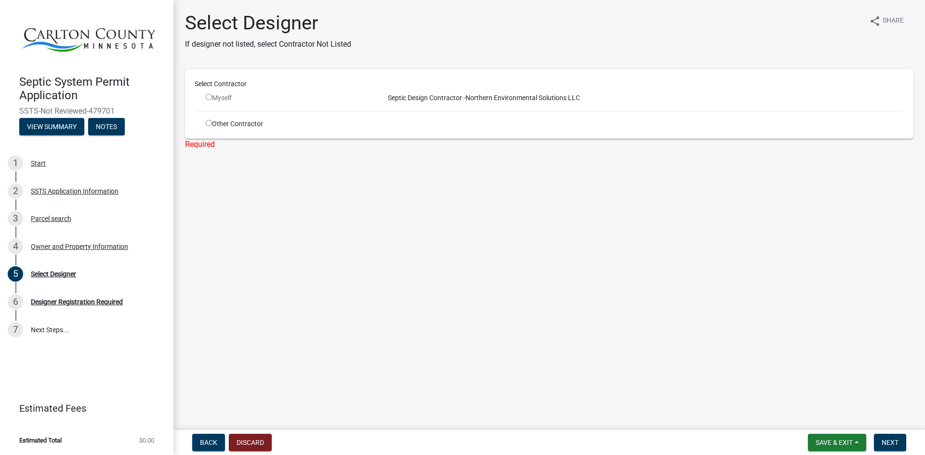
click at [207, 97] on input "radio" at bounding box center [209, 97] width 6 height 6
click at [208, 99] on input "radio" at bounding box center [209, 97] width 6 height 6
radio input "false"
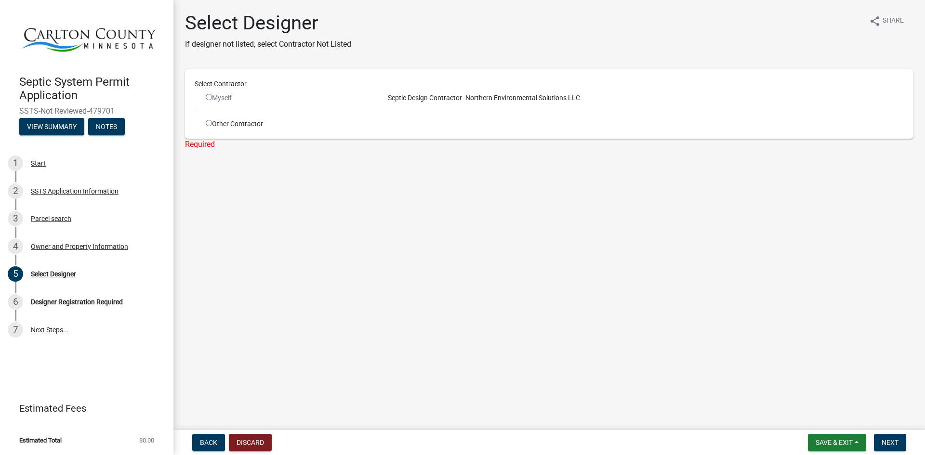
click at [210, 125] on input "radio" at bounding box center [209, 123] width 6 height 6
radio input "true"
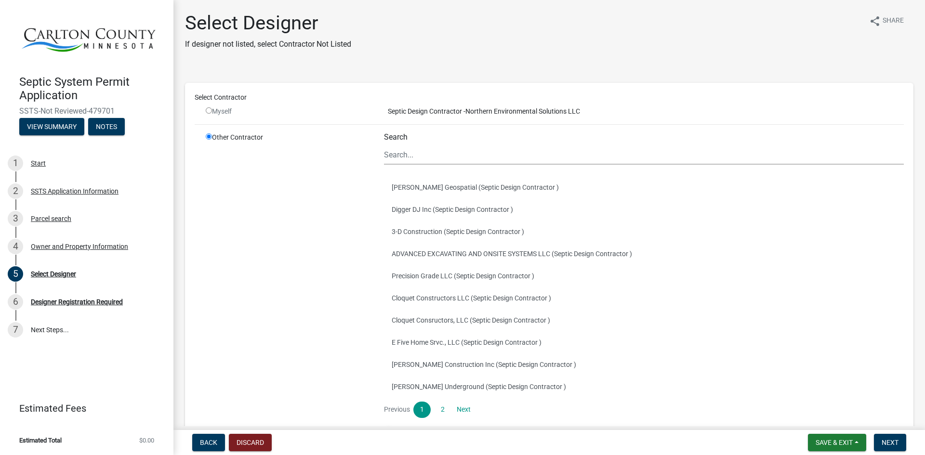
click at [211, 111] on input "radio" at bounding box center [209, 110] width 6 height 6
radio input "false"
radio input "true"
click at [210, 137] on input "radio" at bounding box center [209, 136] width 6 height 6
click at [206, 110] on input "radio" at bounding box center [209, 110] width 6 height 6
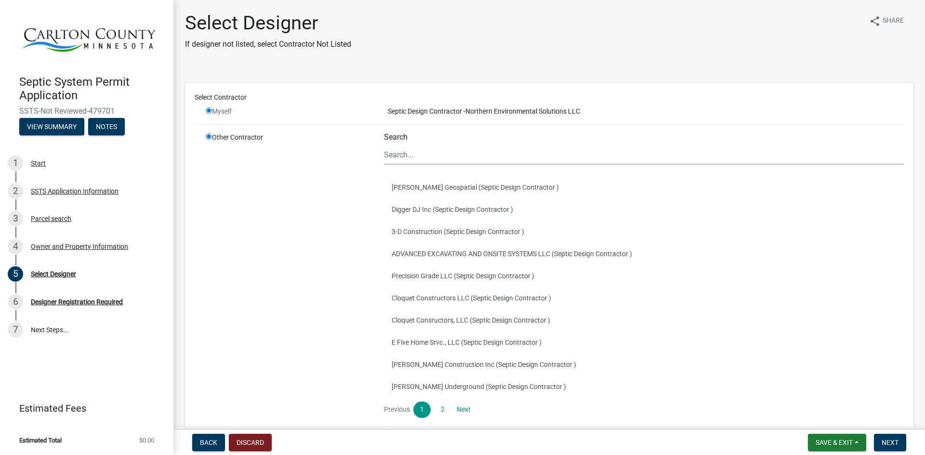
radio input "false"
radio input "true"
click at [388, 154] on input "Search" at bounding box center [644, 155] width 520 height 20
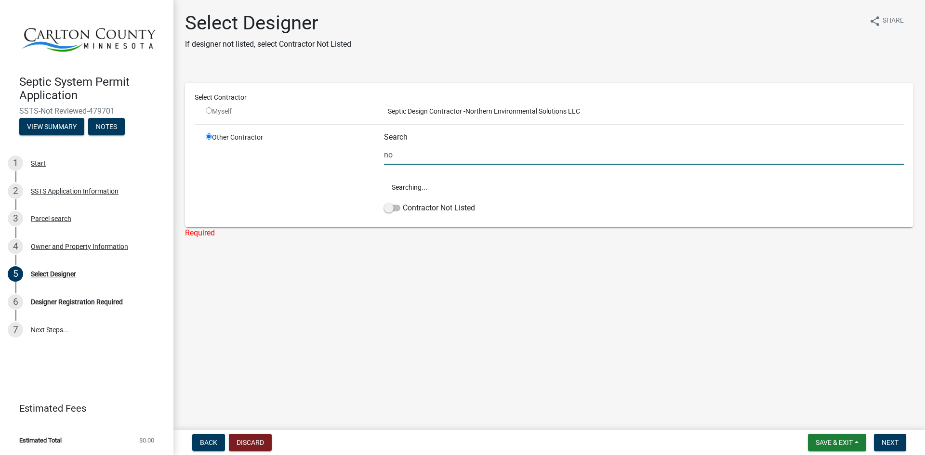
type input "n"
